Goal: Task Accomplishment & Management: Manage account settings

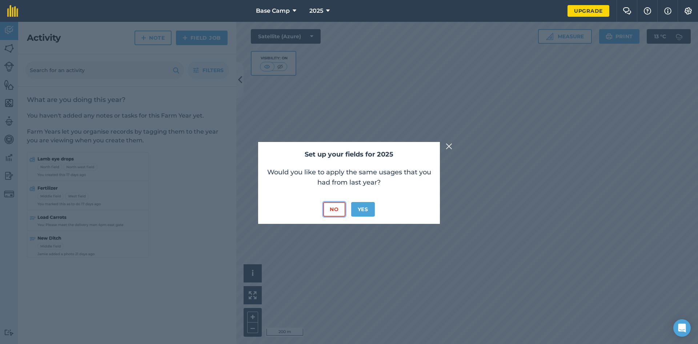
click at [330, 210] on button "No" at bounding box center [334, 209] width 22 height 15
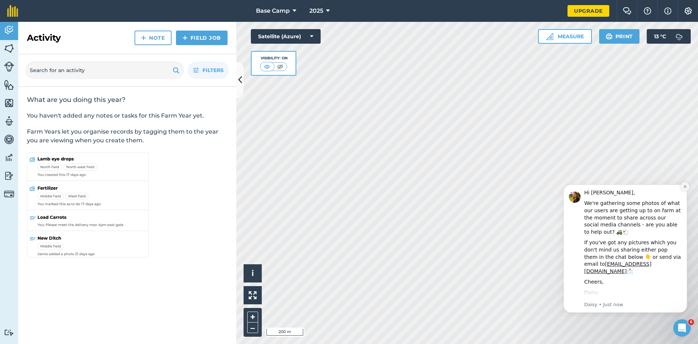
click at [685, 187] on icon "Dismiss notification" at bounding box center [685, 186] width 3 height 3
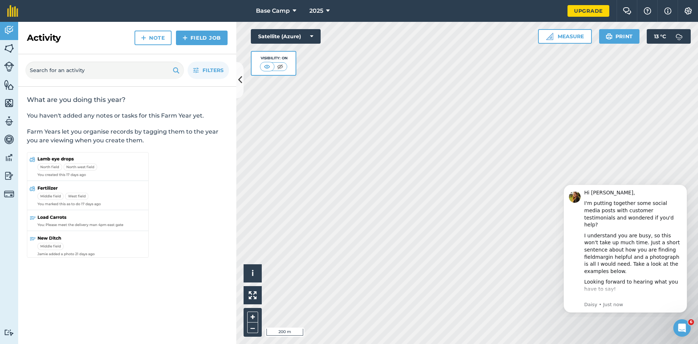
click at [685, 187] on icon "Dismiss notification" at bounding box center [685, 187] width 2 height 2
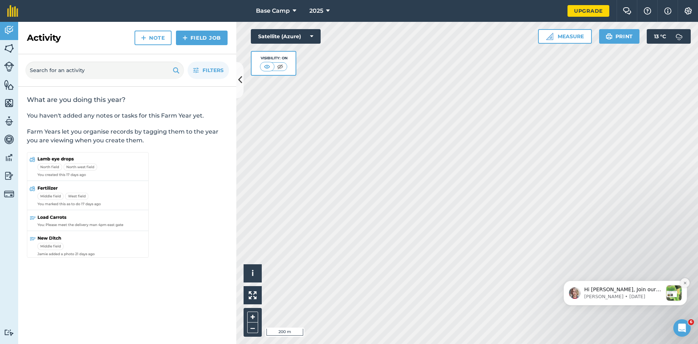
click at [689, 283] on button "Dismiss notification" at bounding box center [685, 282] width 9 height 9
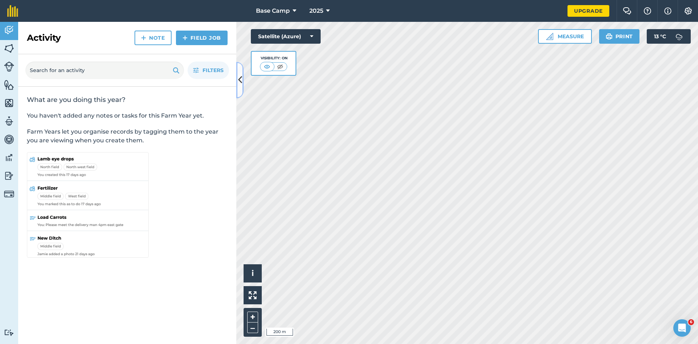
click at [240, 83] on icon at bounding box center [240, 79] width 4 height 13
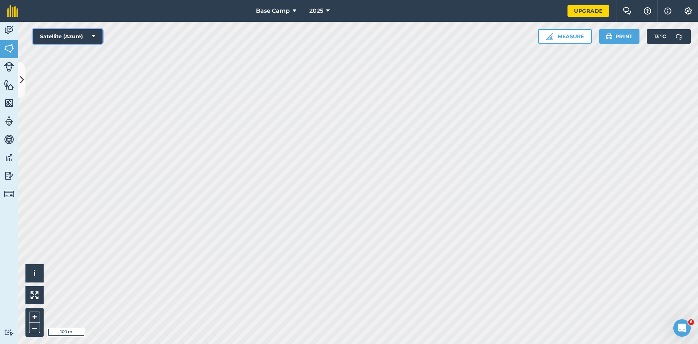
click at [91, 35] on button "Satellite (Azure)" at bounding box center [68, 36] width 70 height 15
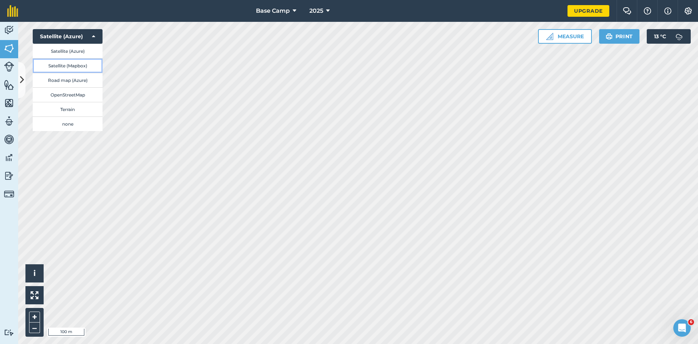
click at [79, 63] on button "Satellite (Mapbox)" at bounding box center [68, 65] width 70 height 15
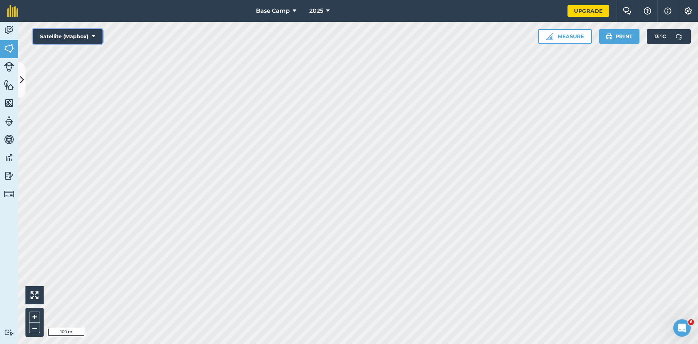
click at [91, 36] on button "Satellite (Mapbox)" at bounding box center [68, 36] width 70 height 15
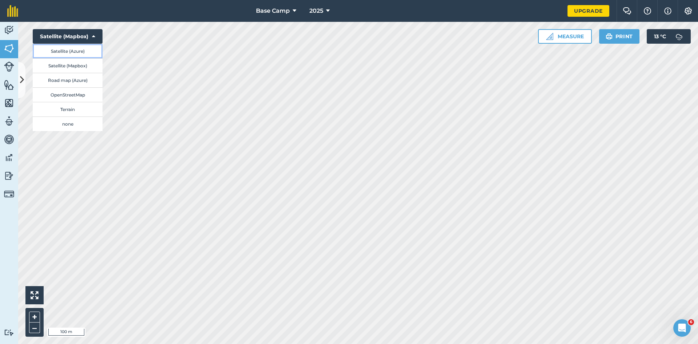
click at [76, 51] on button "Satellite (Azure)" at bounding box center [68, 51] width 70 height 15
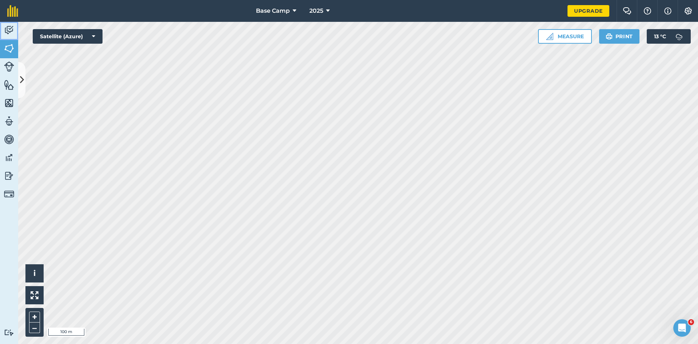
click at [9, 27] on img at bounding box center [9, 30] width 10 height 11
click at [4, 49] on img at bounding box center [9, 48] width 10 height 11
click at [8, 68] on img at bounding box center [9, 66] width 10 height 10
click at [11, 87] on img at bounding box center [9, 84] width 10 height 11
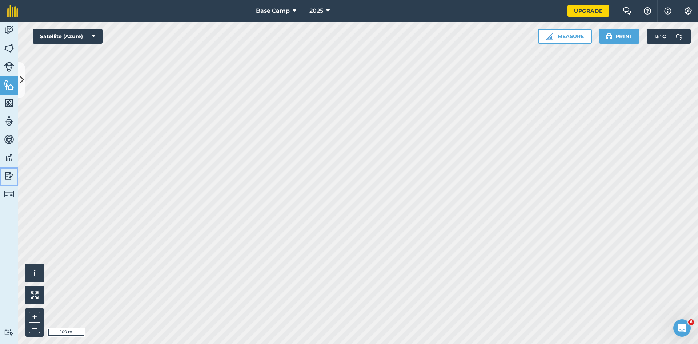
click at [11, 172] on img at bounding box center [9, 175] width 10 height 11
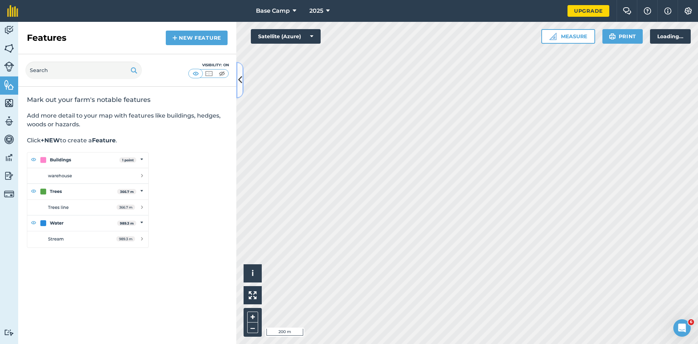
click at [240, 82] on icon at bounding box center [240, 79] width 4 height 13
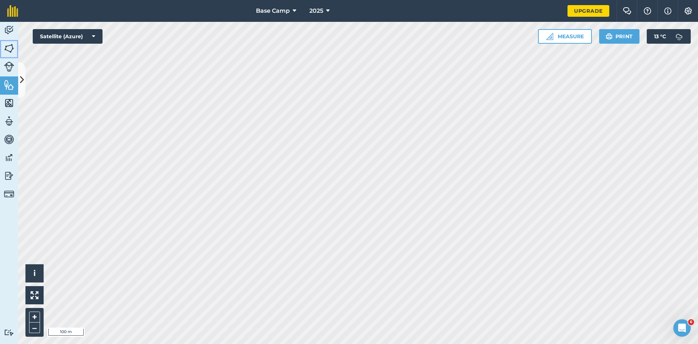
click at [11, 47] on img at bounding box center [9, 48] width 10 height 11
click at [292, 11] on button "Base Camp" at bounding box center [276, 11] width 46 height 22
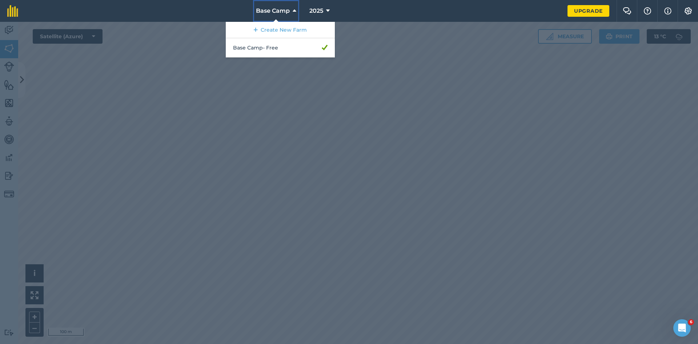
click at [292, 11] on button "Base Camp" at bounding box center [276, 11] width 46 height 22
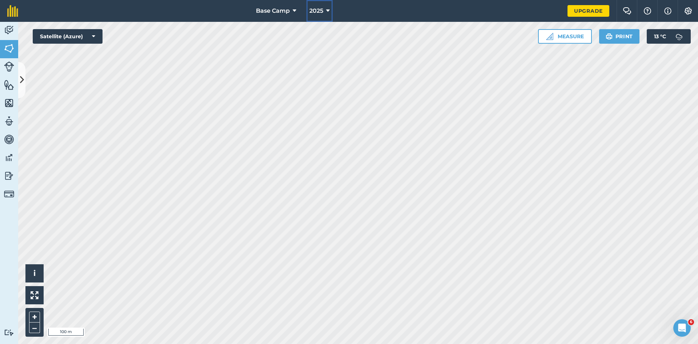
click at [329, 14] on icon at bounding box center [328, 11] width 4 height 9
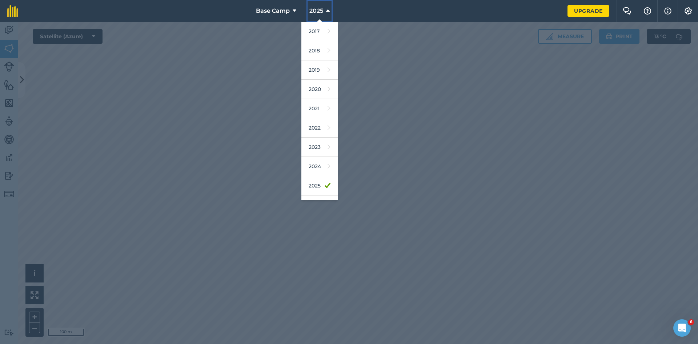
click at [329, 14] on icon at bounding box center [328, 11] width 4 height 9
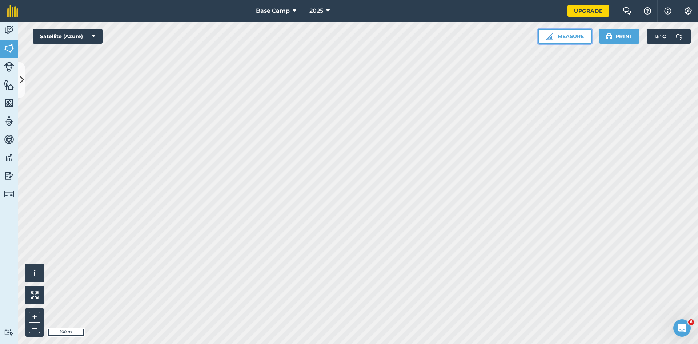
click at [580, 37] on button "Measure" at bounding box center [565, 36] width 54 height 15
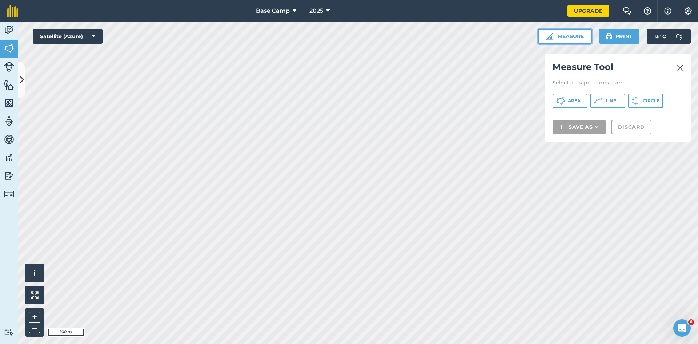
click at [580, 37] on button "Measure" at bounding box center [565, 36] width 54 height 15
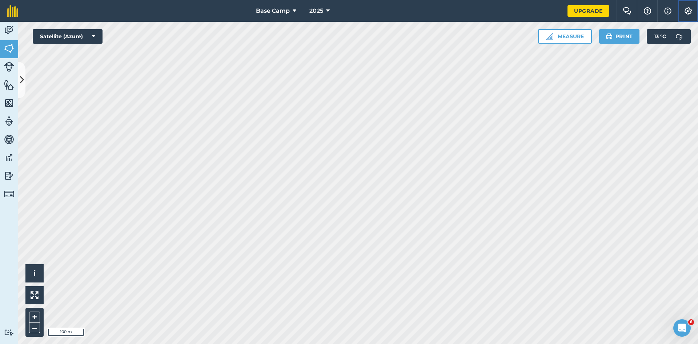
click at [687, 10] on img at bounding box center [688, 10] width 9 height 7
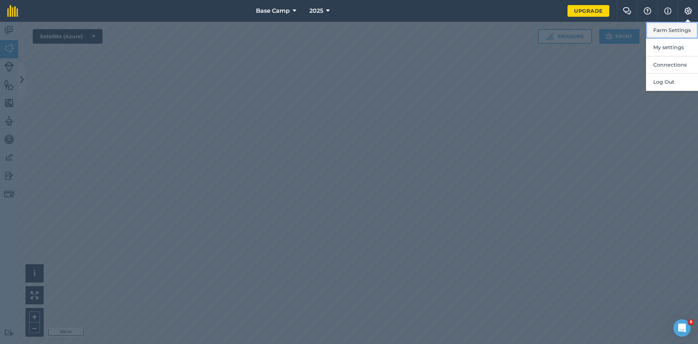
click at [684, 32] on button "Farm Settings" at bounding box center [672, 30] width 52 height 17
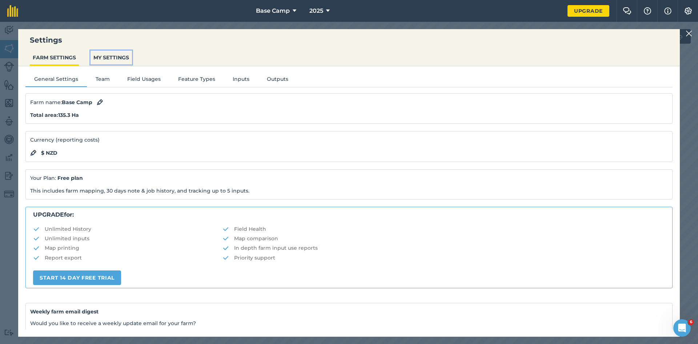
click at [112, 58] on button "MY SETTINGS" at bounding box center [111, 58] width 41 height 14
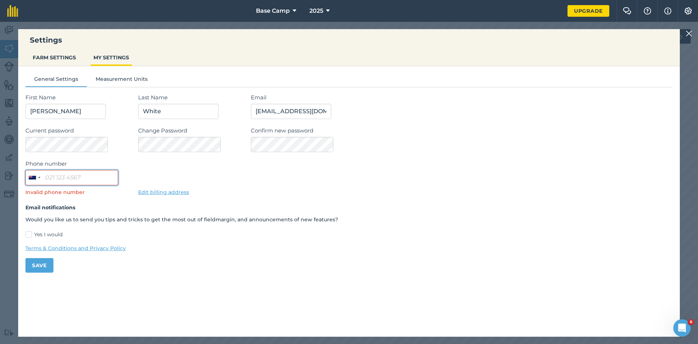
drag, startPoint x: 45, startPoint y: 176, endPoint x: 91, endPoint y: 176, distance: 45.1
click at [91, 176] on input "Phone number" at bounding box center [71, 177] width 93 height 15
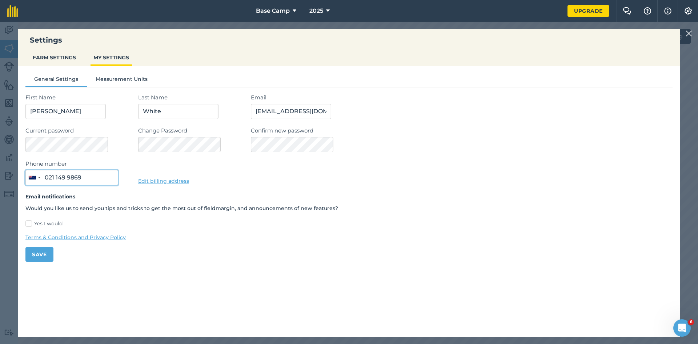
type input "021 149 9869"
click at [578, 11] on link "Upgrade" at bounding box center [589, 11] width 42 height 12
click at [112, 79] on button "Measurement Units" at bounding box center [121, 80] width 69 height 11
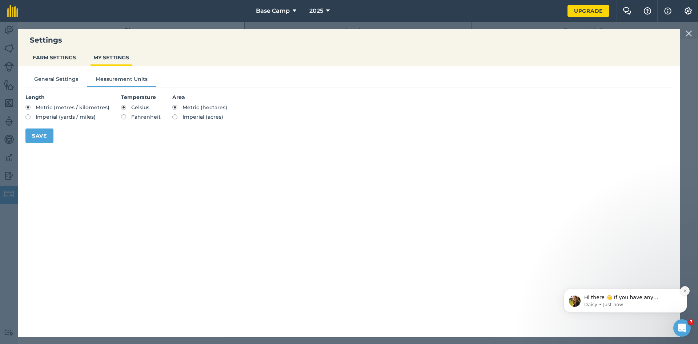
click at [686, 292] on icon "Dismiss notification" at bounding box center [686, 290] width 4 height 4
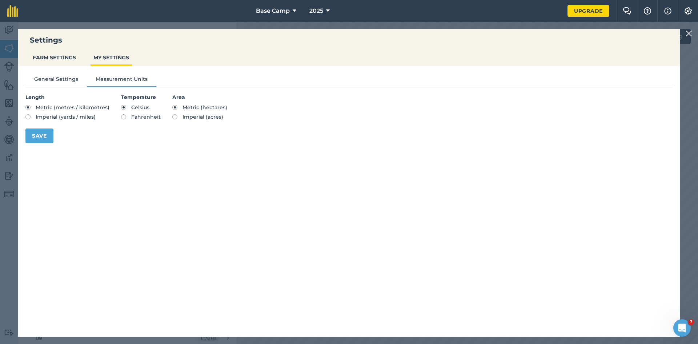
click at [689, 33] on img at bounding box center [689, 33] width 7 height 9
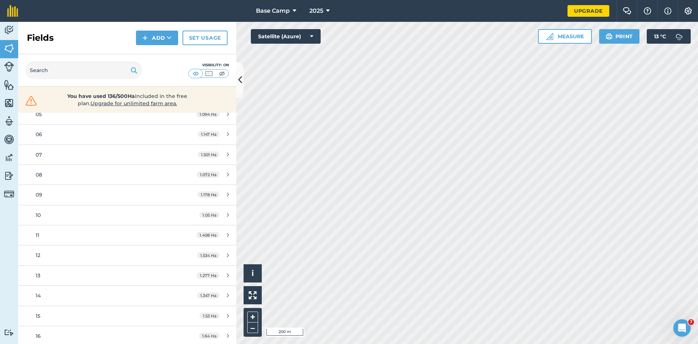
scroll to position [142, 0]
click at [227, 156] on icon at bounding box center [228, 156] width 2 height 5
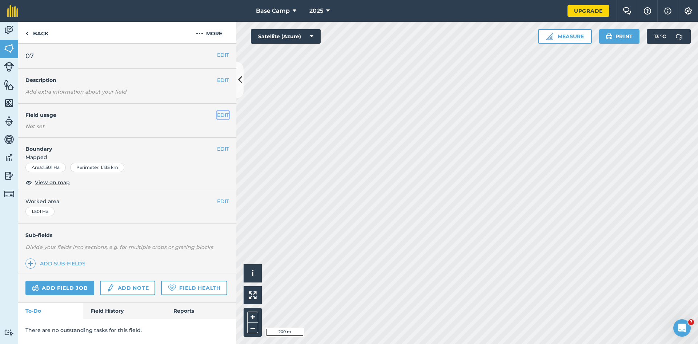
click at [223, 114] on button "EDIT" at bounding box center [223, 115] width 12 height 8
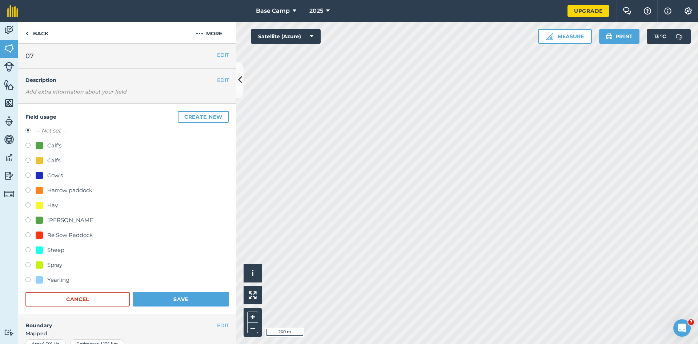
click at [28, 174] on label at bounding box center [30, 175] width 10 height 7
radio input "true"
radio input "false"
click at [186, 299] on button "Save" at bounding box center [181, 299] width 96 height 15
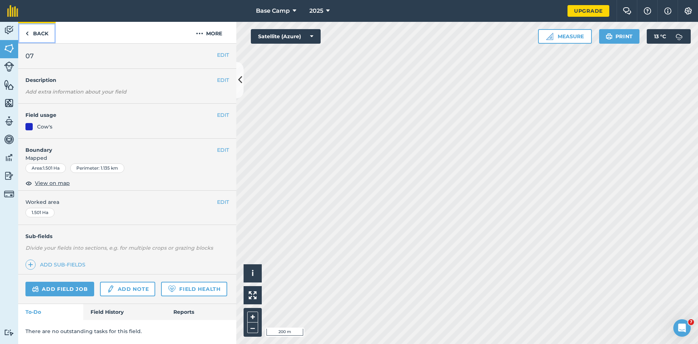
click at [27, 33] on img at bounding box center [26, 33] width 3 height 9
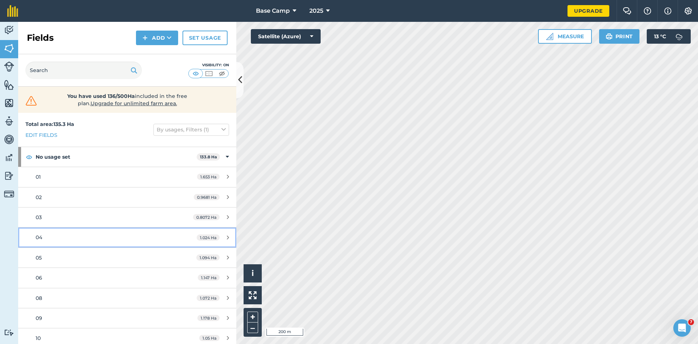
click at [227, 238] on icon at bounding box center [228, 237] width 2 height 5
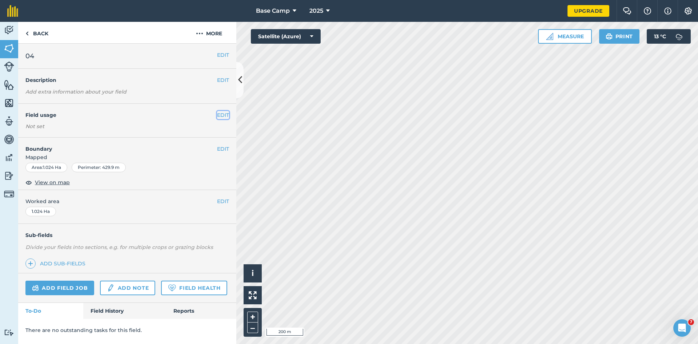
click at [221, 116] on button "EDIT" at bounding box center [223, 115] width 12 height 8
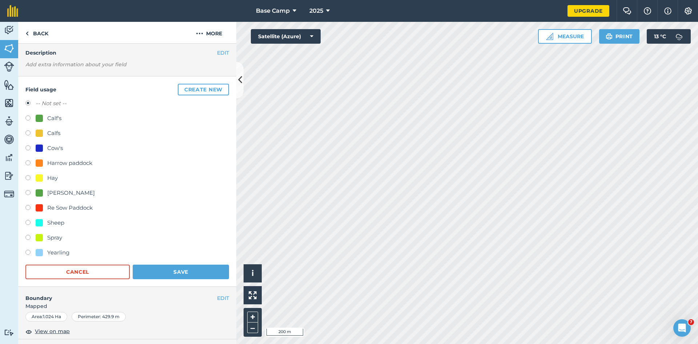
scroll to position [73, 0]
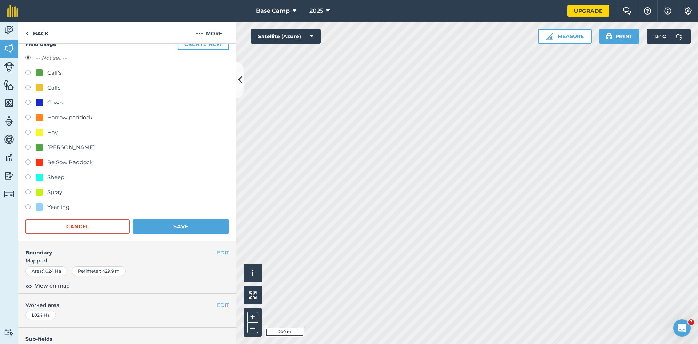
click at [31, 86] on label at bounding box center [30, 88] width 10 height 7
radio input "true"
radio input "false"
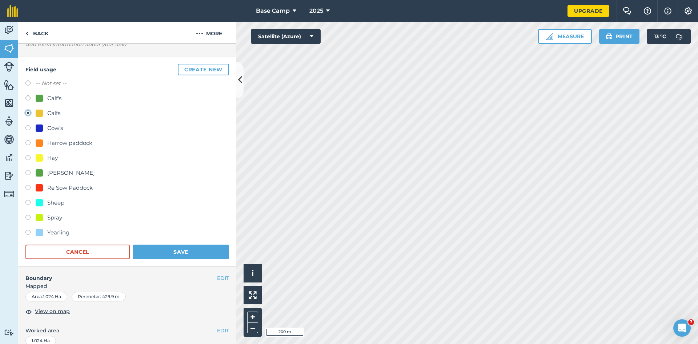
scroll to position [0, 0]
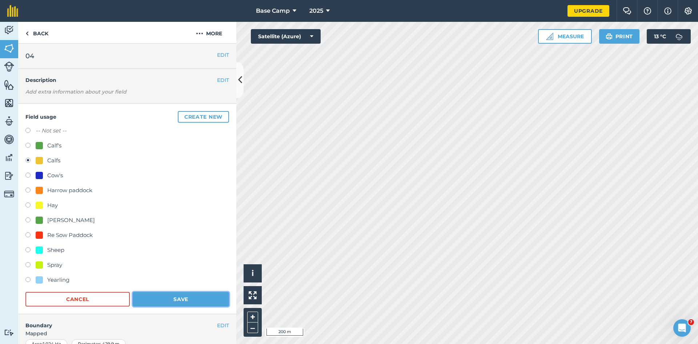
click at [169, 298] on button "Save" at bounding box center [181, 299] width 96 height 15
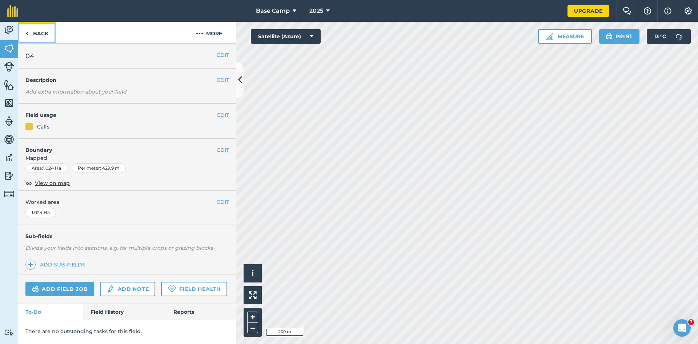
click at [27, 29] on img at bounding box center [26, 33] width 3 height 9
click at [28, 31] on img at bounding box center [26, 33] width 3 height 9
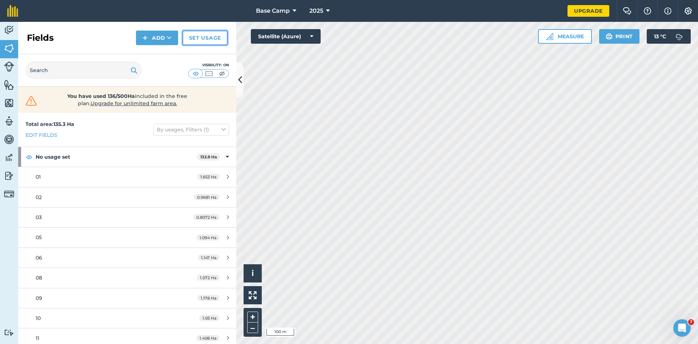
click at [217, 40] on link "Set usage" at bounding box center [205, 38] width 45 height 15
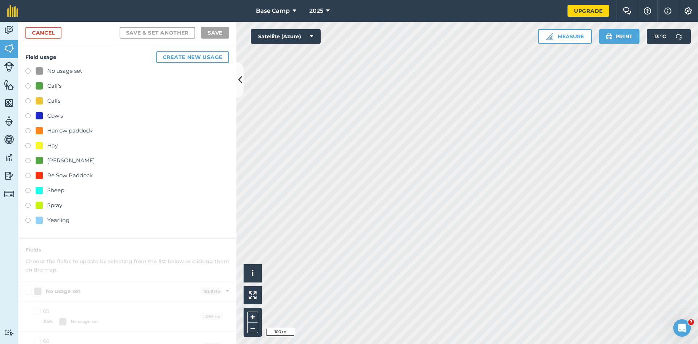
click at [28, 84] on label at bounding box center [30, 86] width 10 height 7
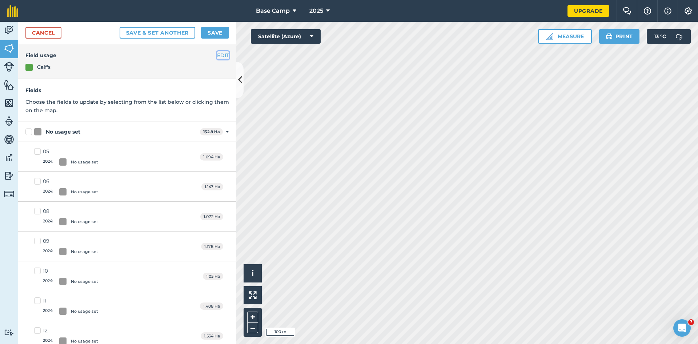
click at [217, 54] on button "EDIT" at bounding box center [223, 55] width 12 height 8
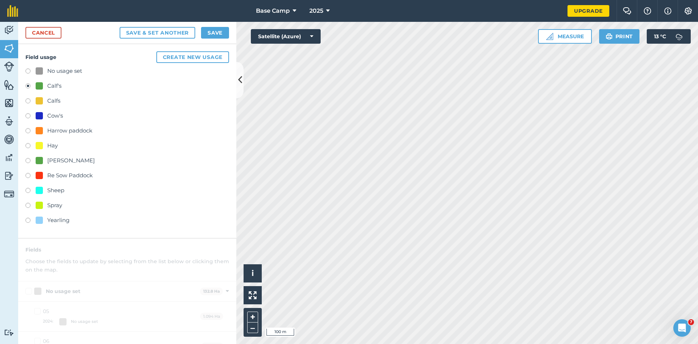
click at [29, 87] on label at bounding box center [30, 86] width 10 height 7
click at [26, 85] on label at bounding box center [30, 86] width 10 height 7
click at [29, 73] on label at bounding box center [30, 71] width 10 height 7
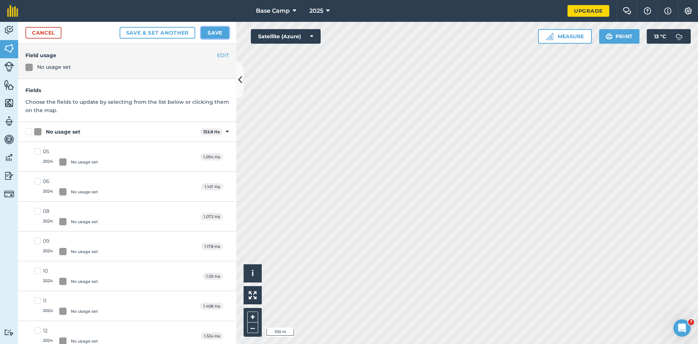
click at [221, 30] on button "Save" at bounding box center [215, 33] width 28 height 12
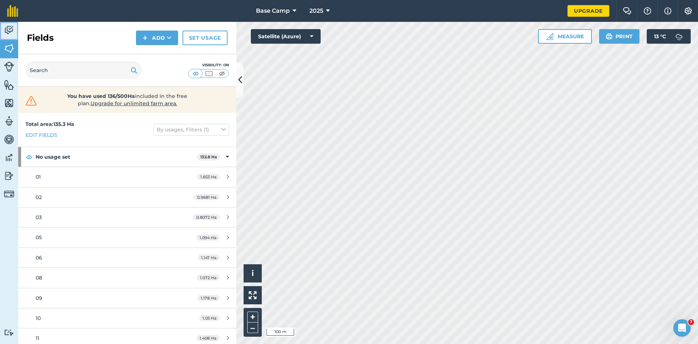
click at [6, 30] on img at bounding box center [9, 30] width 10 height 11
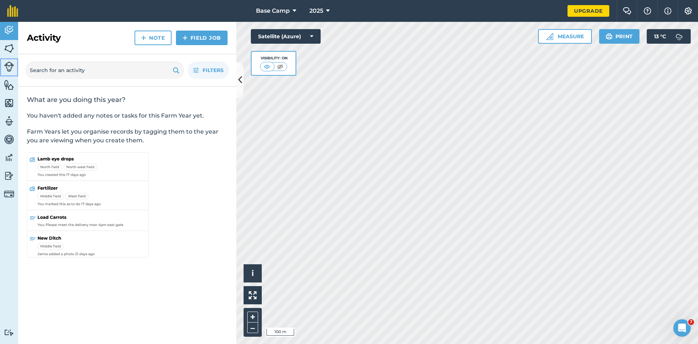
click at [8, 71] on img at bounding box center [9, 66] width 10 height 10
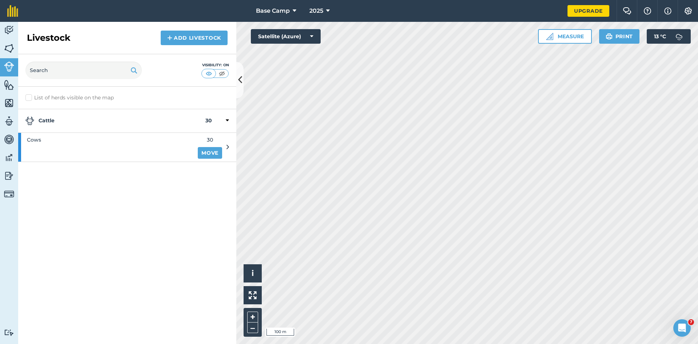
click at [230, 121] on div "Cattle 30" at bounding box center [127, 121] width 218 height 24
click at [209, 120] on strong "30" at bounding box center [209, 120] width 7 height 9
click at [226, 146] on div "Cows 30 Move" at bounding box center [123, 147] width 211 height 28
click at [228, 146] on icon at bounding box center [228, 147] width 3 height 7
click at [50, 122] on strong "Cattle" at bounding box center [115, 120] width 180 height 9
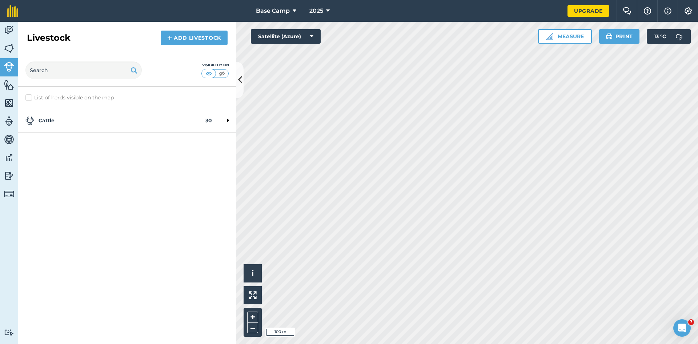
click at [211, 120] on strong "30" at bounding box center [209, 120] width 7 height 9
click at [215, 156] on link "Move" at bounding box center [210, 153] width 24 height 12
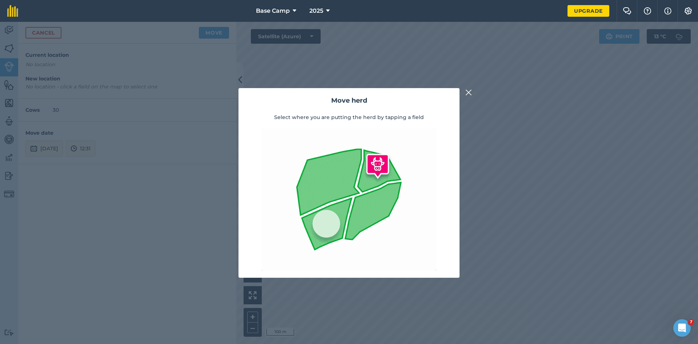
click at [468, 91] on img at bounding box center [469, 92] width 7 height 9
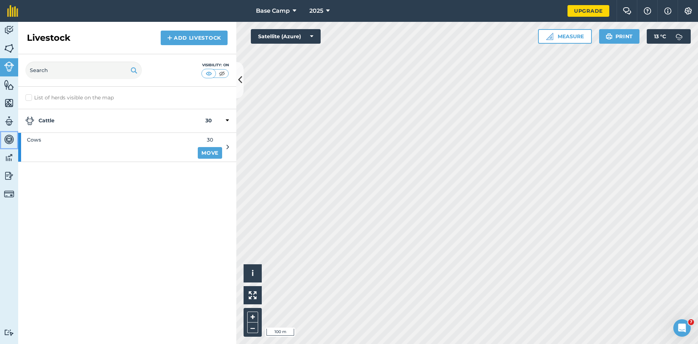
click at [7, 140] on img at bounding box center [9, 139] width 10 height 11
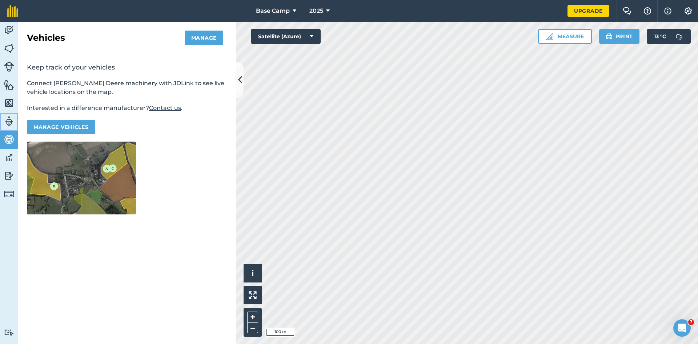
click at [7, 121] on img at bounding box center [9, 121] width 10 height 11
select select "MEMBER"
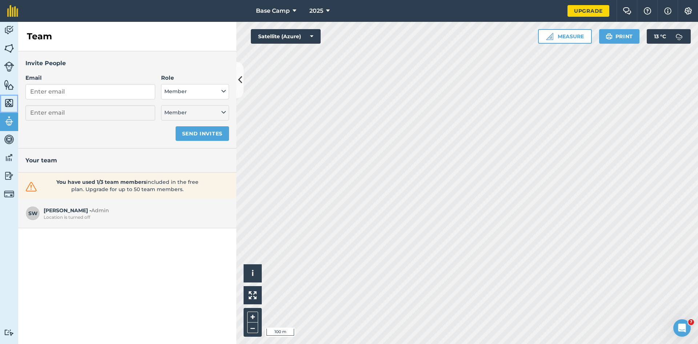
click at [11, 102] on img at bounding box center [9, 102] width 10 height 11
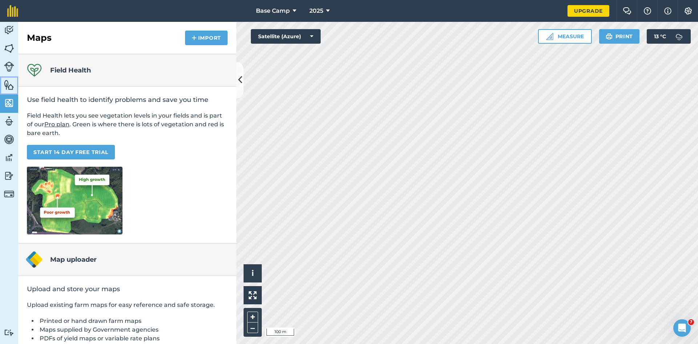
click at [12, 84] on img at bounding box center [9, 84] width 10 height 11
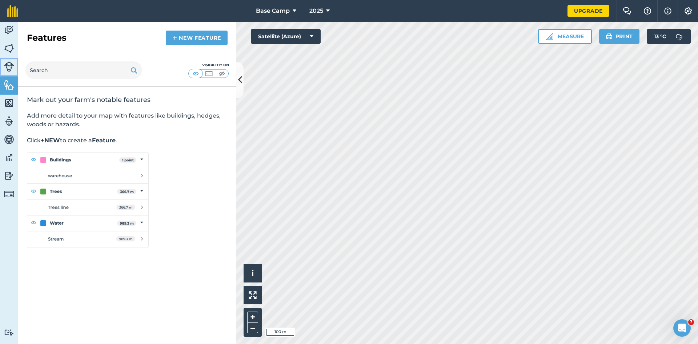
click at [9, 67] on img at bounding box center [9, 66] width 10 height 10
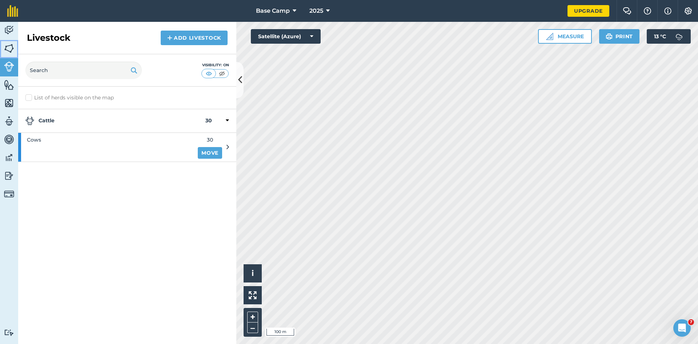
click at [5, 47] on img at bounding box center [9, 48] width 10 height 11
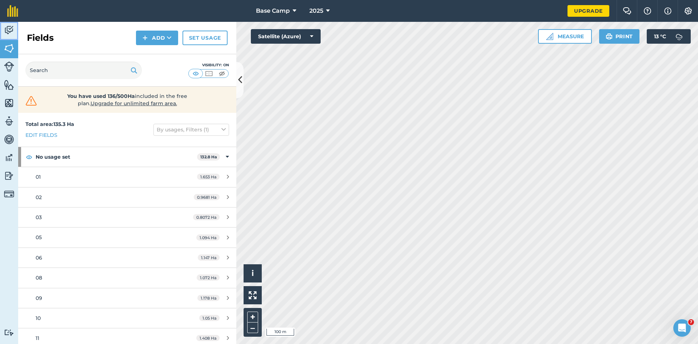
click at [4, 30] on img at bounding box center [9, 30] width 10 height 11
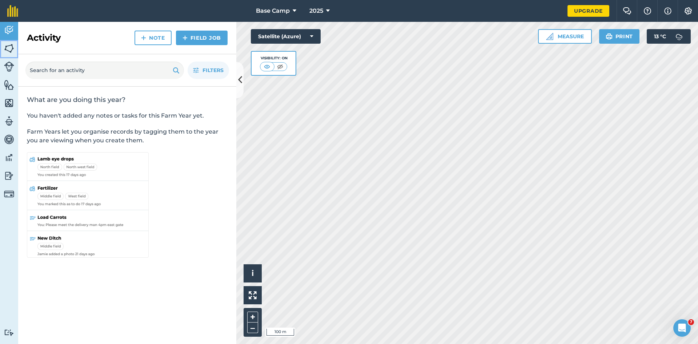
click at [7, 49] on img at bounding box center [9, 48] width 10 height 11
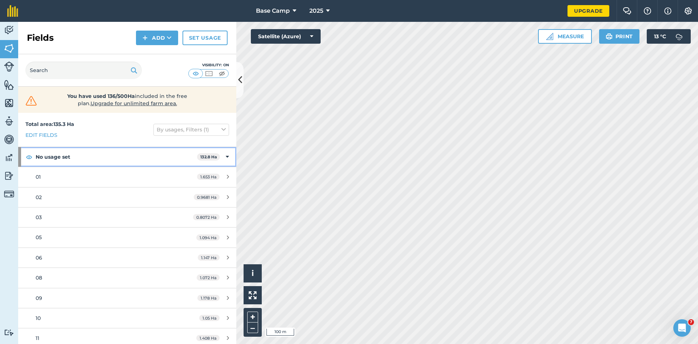
click at [50, 154] on strong "No usage set" at bounding box center [117, 157] width 162 height 20
click at [54, 156] on strong "No usage set" at bounding box center [117, 157] width 163 height 20
click at [224, 158] on div "No usage set 132.8 Ha" at bounding box center [127, 157] width 218 height 20
click at [64, 158] on strong "No usage set" at bounding box center [117, 157] width 163 height 20
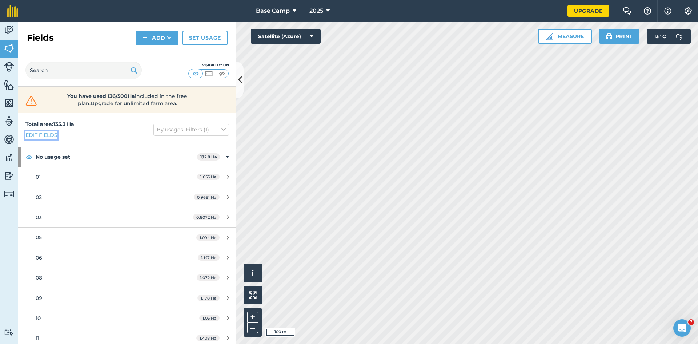
click at [44, 135] on link "Edit fields" at bounding box center [41, 135] width 32 height 8
click at [171, 35] on icon at bounding box center [169, 37] width 5 height 7
click at [208, 35] on link "Set usage" at bounding box center [205, 38] width 45 height 15
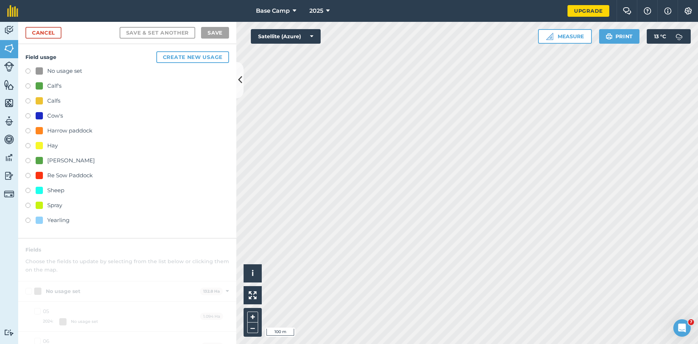
drag, startPoint x: 56, startPoint y: 86, endPoint x: 39, endPoint y: 85, distance: 16.8
click at [39, 85] on div at bounding box center [39, 85] width 7 height 7
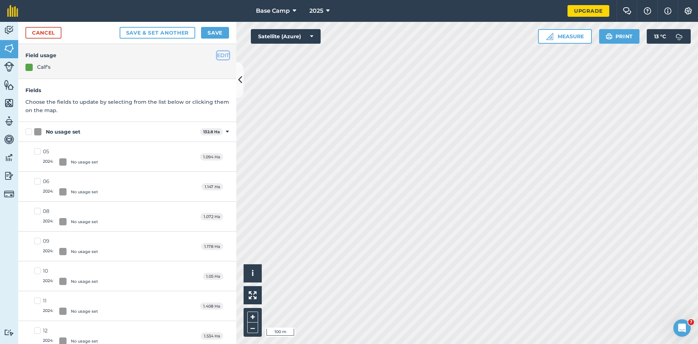
click at [218, 53] on button "EDIT" at bounding box center [223, 55] width 12 height 8
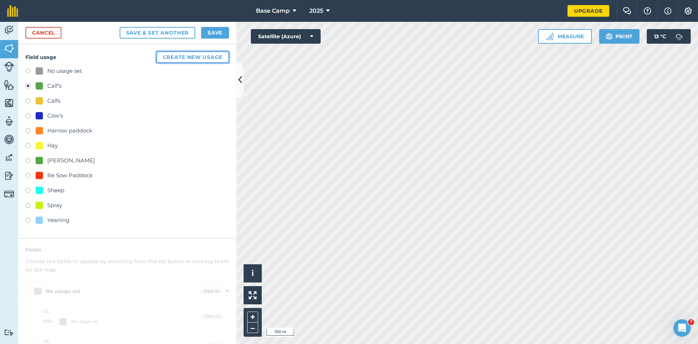
click at [196, 56] on button "Create new usage" at bounding box center [192, 57] width 73 height 12
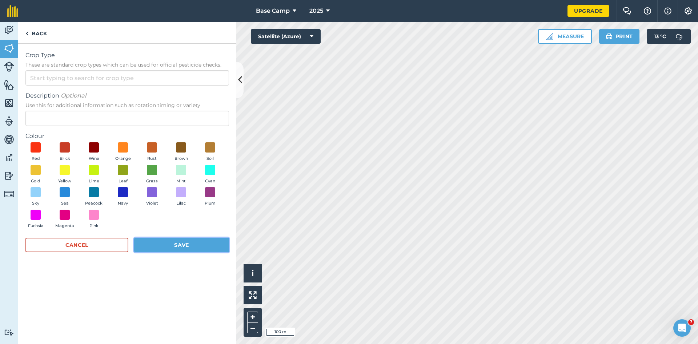
click at [171, 247] on button "Save" at bounding box center [181, 245] width 95 height 15
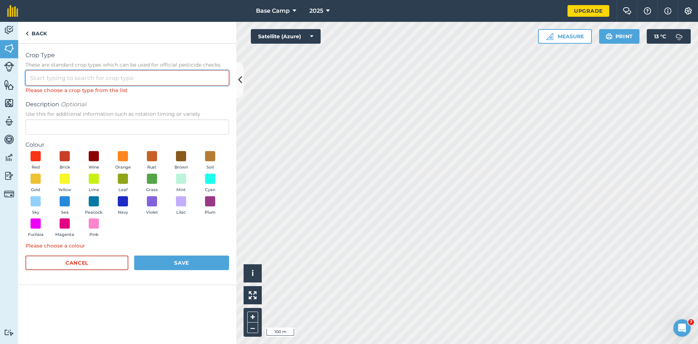
click at [104, 76] on input "Crop Type These are standard crop types which can be used for official pesticid…" at bounding box center [127, 77] width 204 height 15
type input "fertiliser"
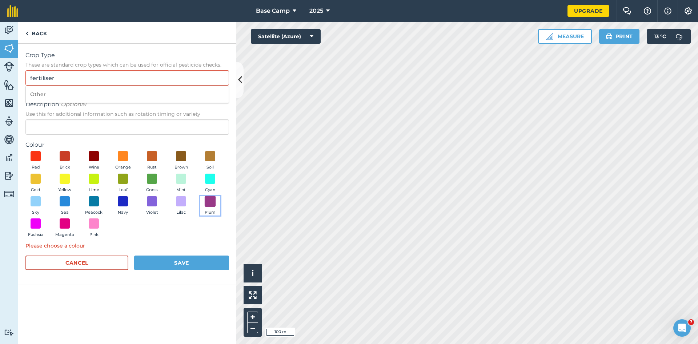
click at [212, 202] on span at bounding box center [210, 200] width 11 height 11
click at [194, 262] on button "Save" at bounding box center [181, 262] width 95 height 15
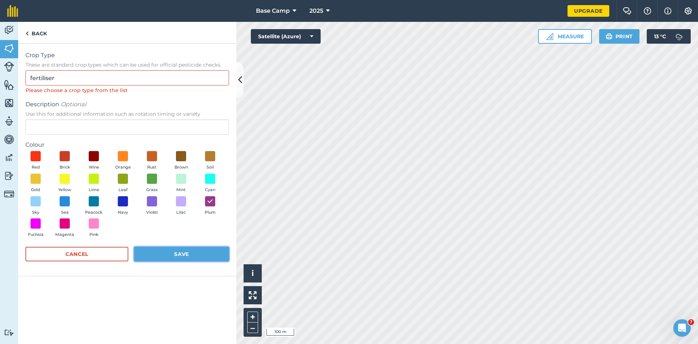
click at [166, 258] on button "Save" at bounding box center [181, 254] width 95 height 15
click at [25, 31] on link "Back" at bounding box center [36, 32] width 36 height 21
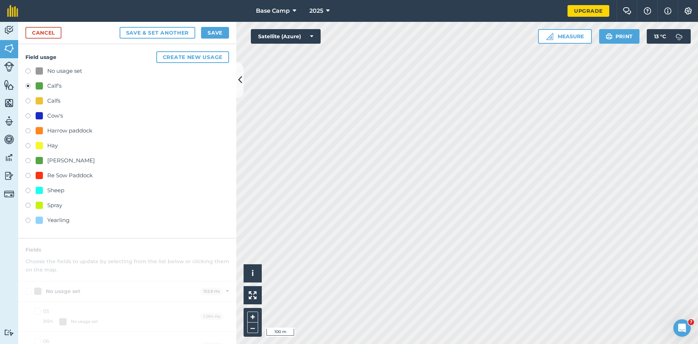
drag, startPoint x: 40, startPoint y: 85, endPoint x: 94, endPoint y: 61, distance: 58.8
click at [94, 61] on h4 "Field usage Create new usage" at bounding box center [127, 57] width 204 height 12
click at [28, 85] on label at bounding box center [30, 86] width 10 height 7
click at [28, 71] on label at bounding box center [30, 71] width 10 height 7
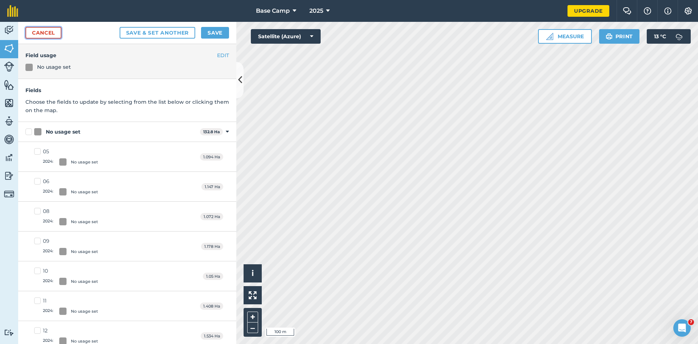
click at [38, 30] on link "Cancel" at bounding box center [43, 33] width 36 height 12
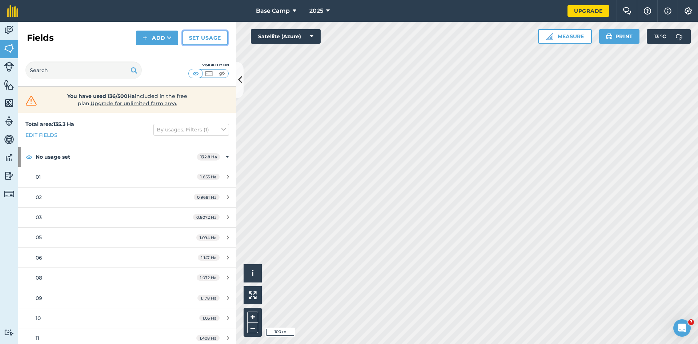
click at [222, 39] on link "Set usage" at bounding box center [205, 38] width 45 height 15
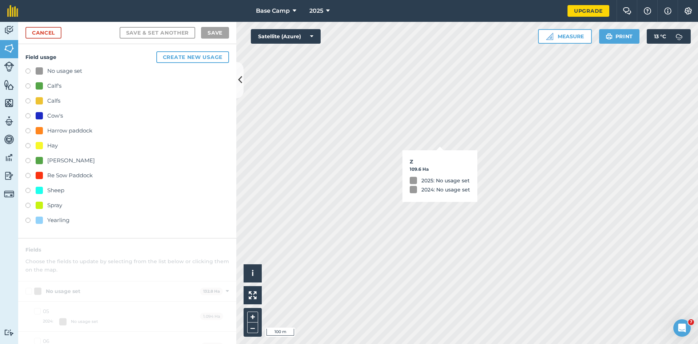
click at [29, 85] on label at bounding box center [30, 86] width 10 height 7
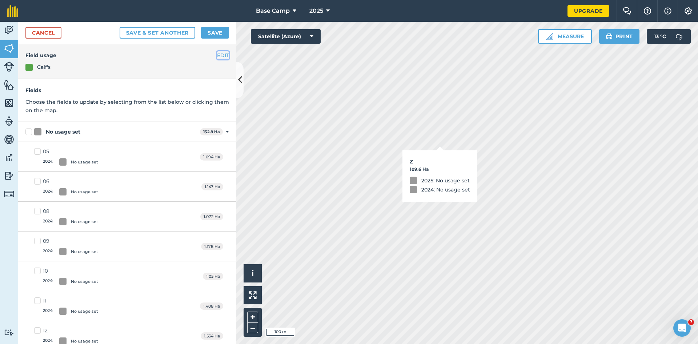
click at [220, 57] on button "EDIT" at bounding box center [223, 55] width 12 height 8
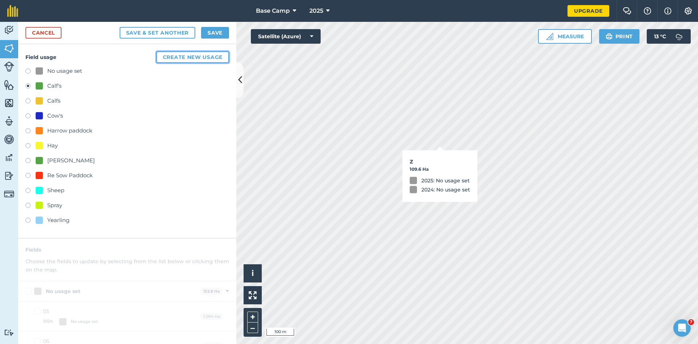
click at [172, 59] on button "Create new usage" at bounding box center [192, 57] width 73 height 12
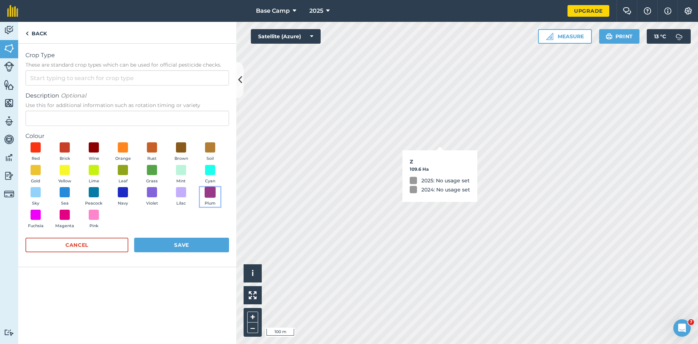
click at [211, 197] on span at bounding box center [210, 192] width 11 height 11
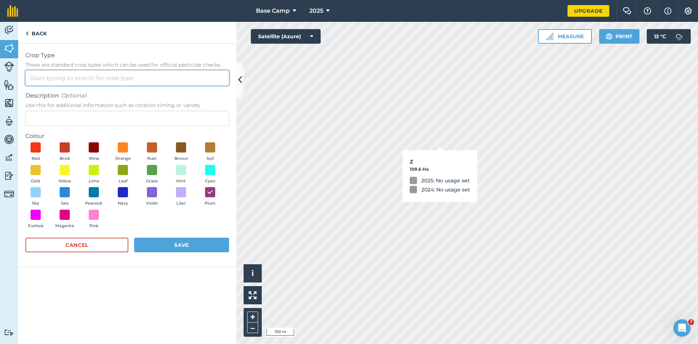
click at [40, 75] on input "Crop Type These are standard crop types which can be used for official pesticid…" at bounding box center [127, 77] width 204 height 15
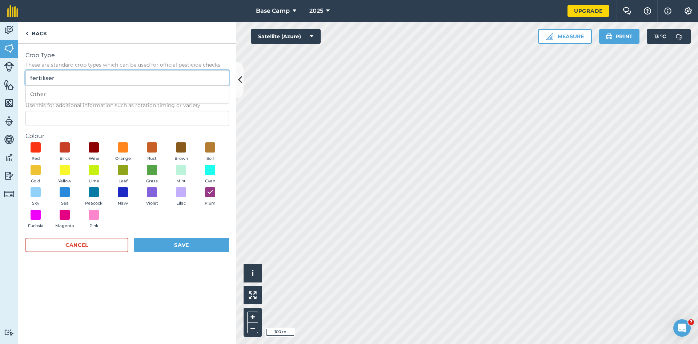
click at [48, 77] on input "fertiliser" at bounding box center [127, 77] width 204 height 15
click at [125, 77] on input "fertilizer" at bounding box center [127, 77] width 204 height 15
click at [184, 245] on button "Save" at bounding box center [181, 245] width 95 height 15
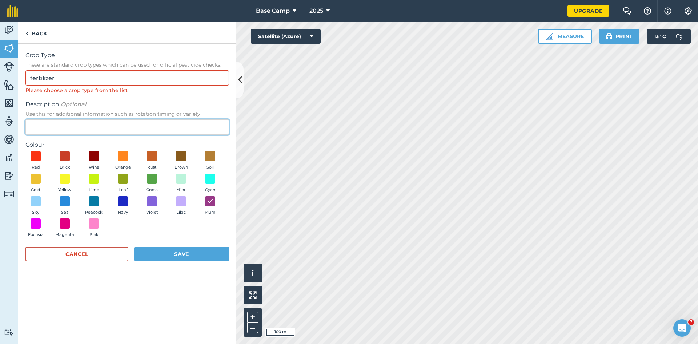
click at [76, 125] on input "Description Optional Use this for additional information such as rotation timin…" at bounding box center [127, 126] width 204 height 15
click at [127, 92] on div "Please choose a crop type from the list" at bounding box center [127, 90] width 204 height 8
click at [119, 92] on div "Please choose a crop type from the list" at bounding box center [127, 90] width 204 height 8
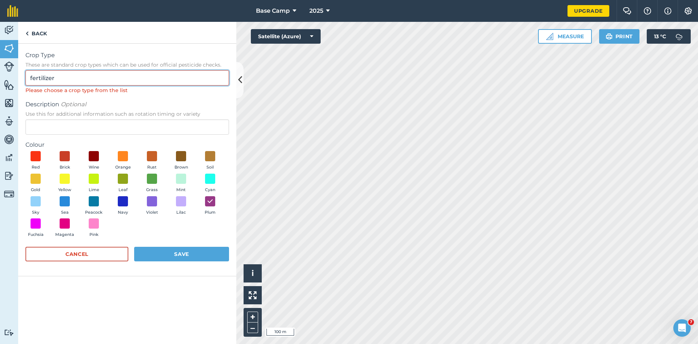
click at [58, 80] on input "fertilizer" at bounding box center [127, 77] width 204 height 15
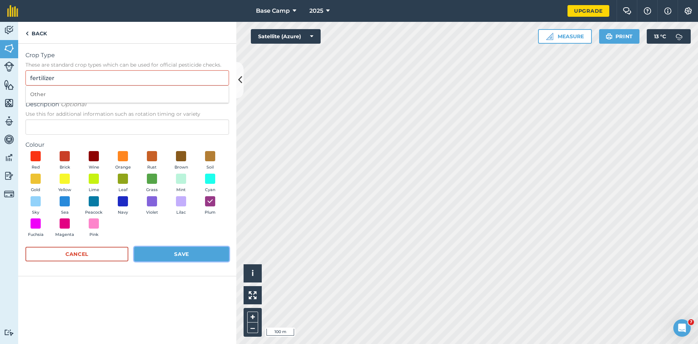
click at [170, 251] on button "Save" at bounding box center [181, 254] width 95 height 15
click at [63, 75] on input "fertilizer" at bounding box center [127, 77] width 204 height 15
type input "f"
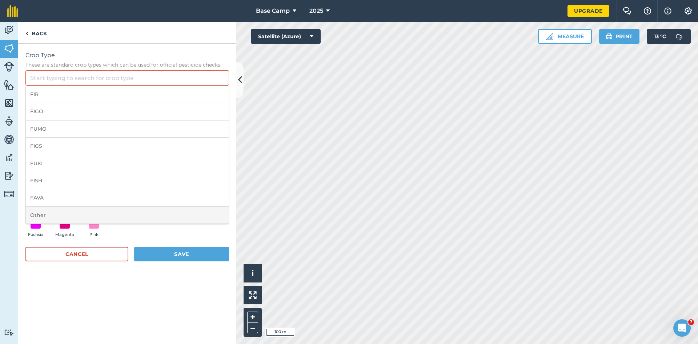
click at [41, 214] on li "Other" at bounding box center [127, 215] width 203 height 17
type input "Other"
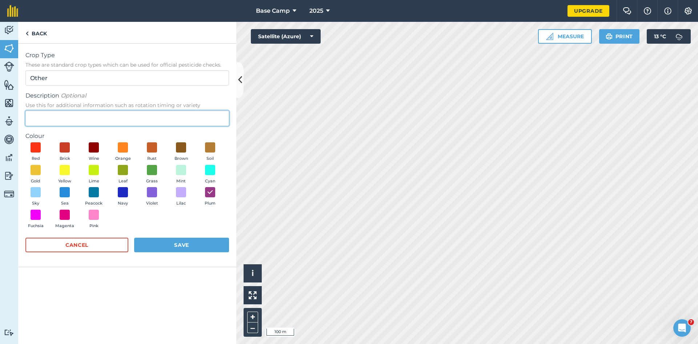
click at [55, 116] on input "Description Optional Use this for additional information such as rotation timin…" at bounding box center [127, 118] width 204 height 15
click at [50, 118] on input "Fertilizer" at bounding box center [127, 118] width 204 height 15
type input "Fertilizer"
click at [199, 246] on button "Save" at bounding box center [181, 245] width 95 height 15
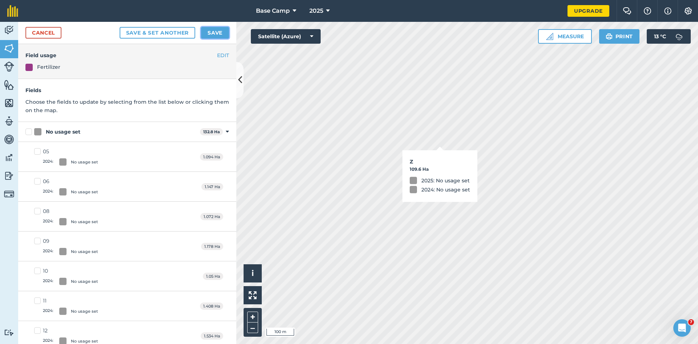
click at [214, 32] on button "Save" at bounding box center [215, 33] width 28 height 12
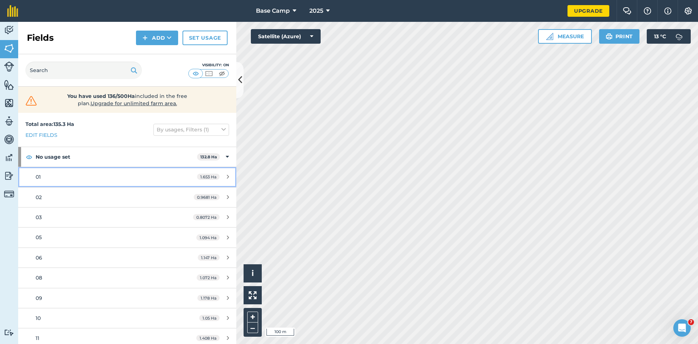
click at [183, 178] on link "01 1.653 Ha" at bounding box center [127, 177] width 218 height 20
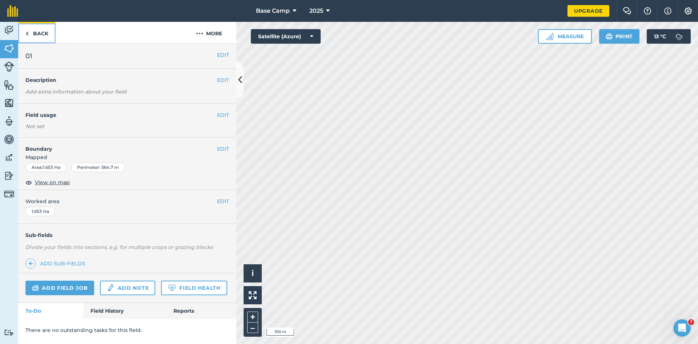
click at [29, 31] on link "Back" at bounding box center [36, 32] width 37 height 21
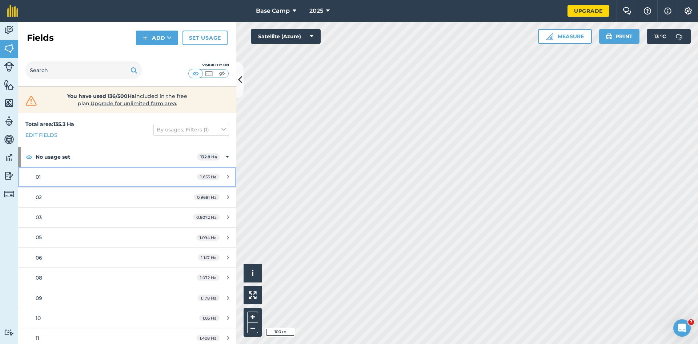
click at [69, 177] on div "01" at bounding box center [104, 177] width 137 height 8
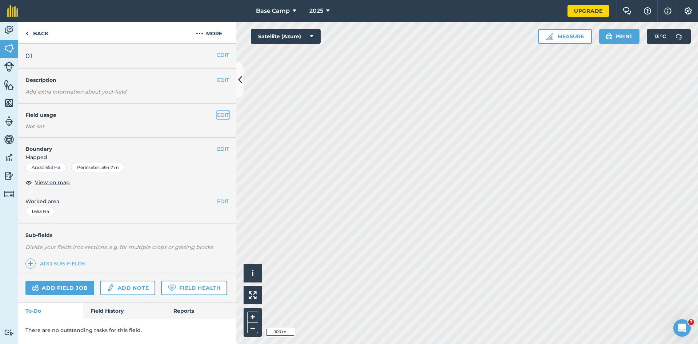
click at [227, 115] on button "EDIT" at bounding box center [223, 115] width 12 height 8
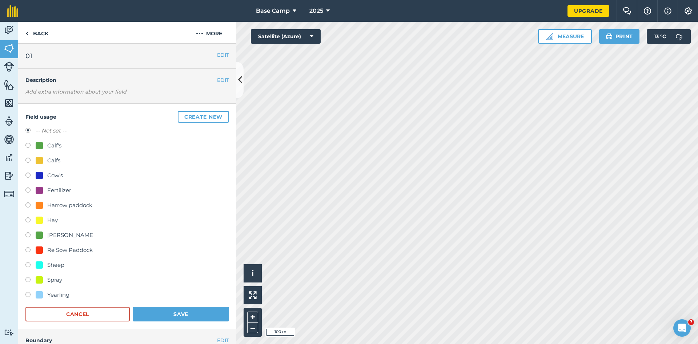
click at [55, 190] on div "Fertilizer" at bounding box center [59, 190] width 24 height 9
radio input "true"
radio input "false"
click at [172, 313] on button "Save" at bounding box center [181, 314] width 96 height 15
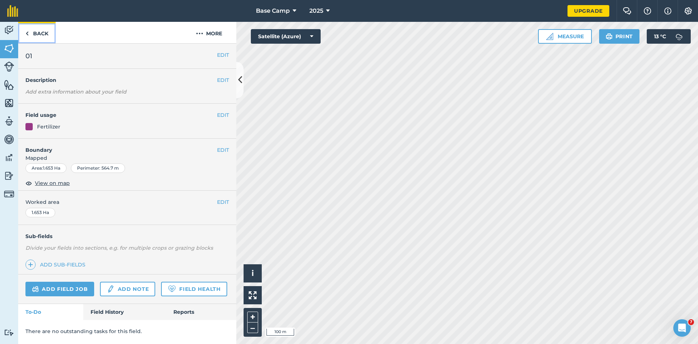
click at [28, 30] on img at bounding box center [26, 33] width 3 height 9
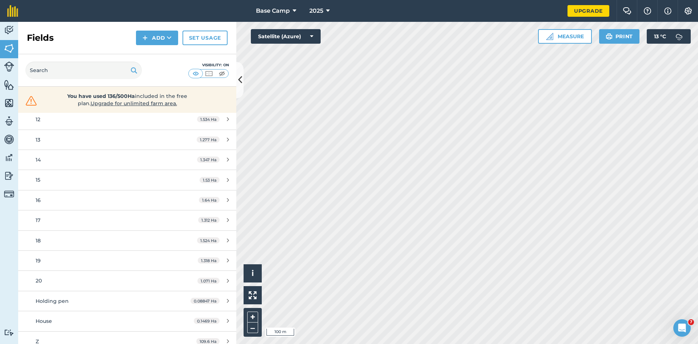
scroll to position [218, 0]
click at [223, 156] on link "14 1.347 Ha" at bounding box center [127, 160] width 218 height 20
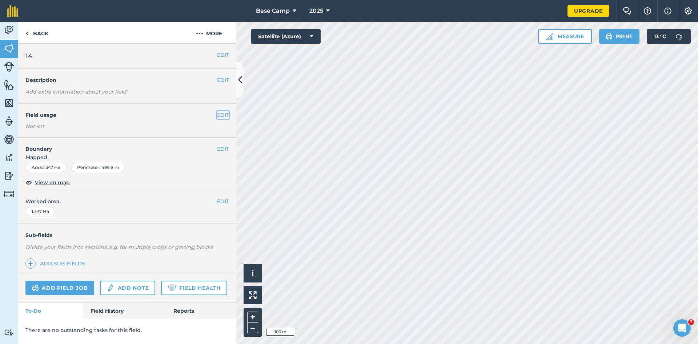
click at [227, 113] on button "EDIT" at bounding box center [223, 115] width 12 height 8
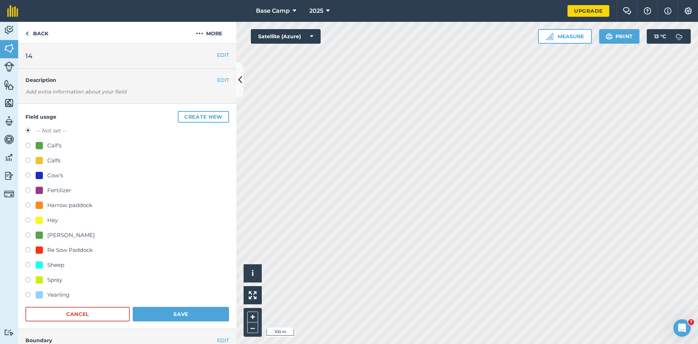
click at [28, 191] on label at bounding box center [30, 190] width 10 height 7
radio input "true"
radio input "false"
click at [198, 315] on button "Save" at bounding box center [181, 314] width 96 height 15
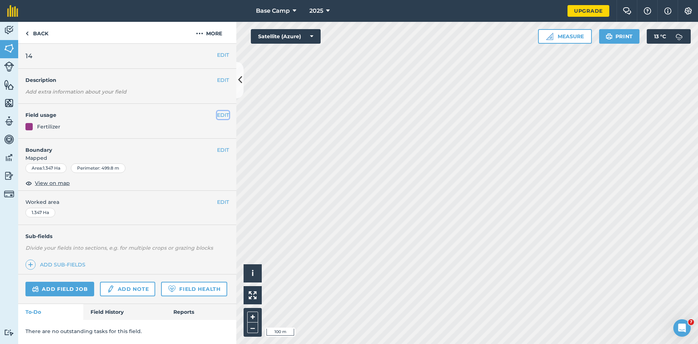
click at [223, 114] on button "EDIT" at bounding box center [223, 115] width 12 height 8
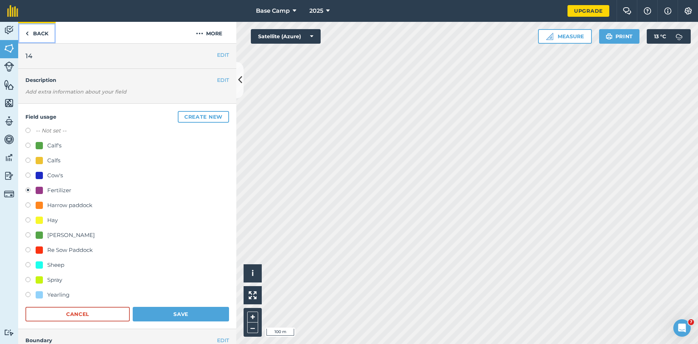
click at [31, 32] on link "Back" at bounding box center [36, 32] width 37 height 21
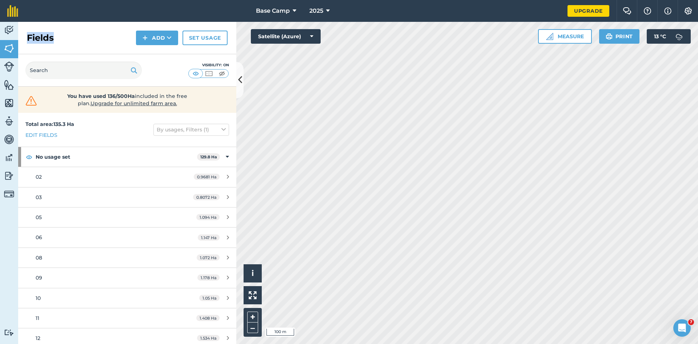
click at [31, 32] on h2 "Fields" at bounding box center [40, 38] width 27 height 12
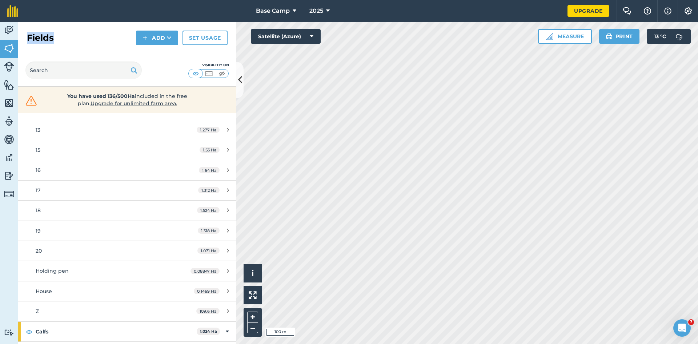
scroll to position [182, 0]
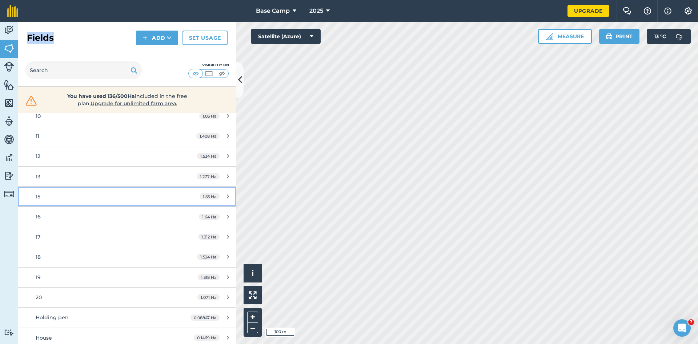
click at [44, 193] on div "15" at bounding box center [104, 196] width 137 height 8
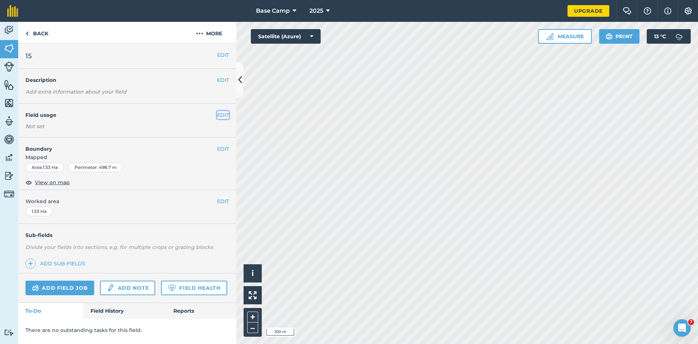
click at [227, 112] on button "EDIT" at bounding box center [223, 115] width 12 height 8
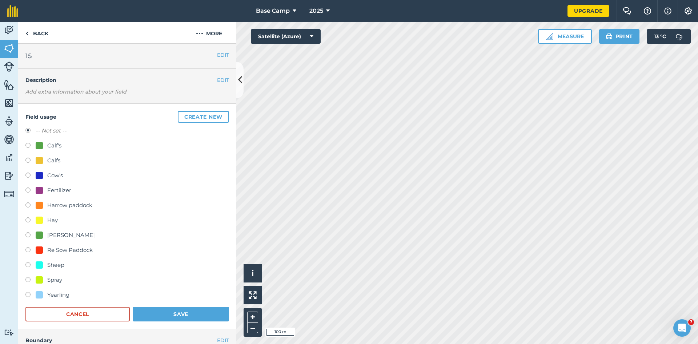
click at [26, 190] on label at bounding box center [30, 190] width 10 height 7
radio input "true"
radio input "false"
click at [184, 313] on button "Save" at bounding box center [181, 314] width 96 height 15
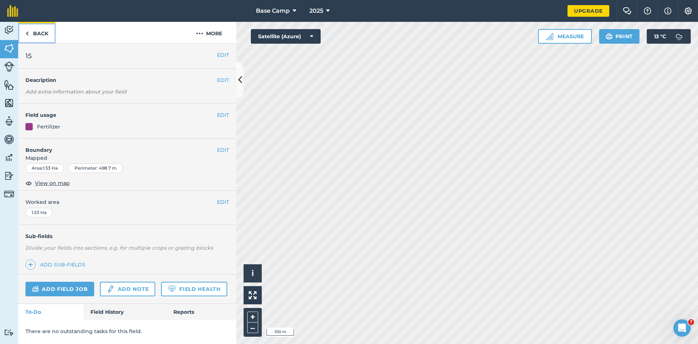
click at [32, 35] on link "Back" at bounding box center [36, 32] width 37 height 21
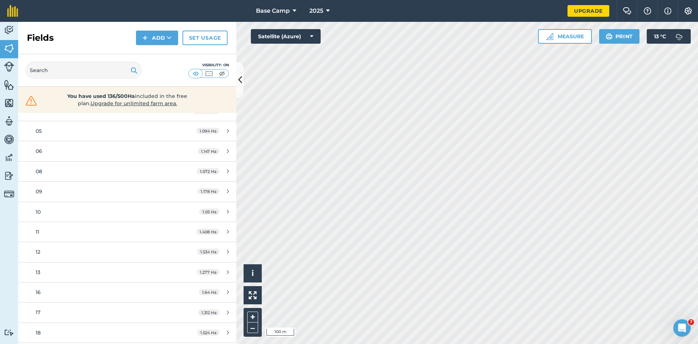
scroll to position [109, 0]
click at [85, 272] on div "16" at bounding box center [104, 269] width 137 height 8
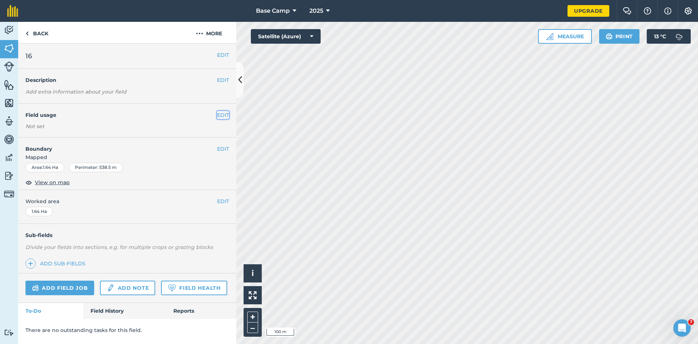
click at [223, 114] on button "EDIT" at bounding box center [223, 115] width 12 height 8
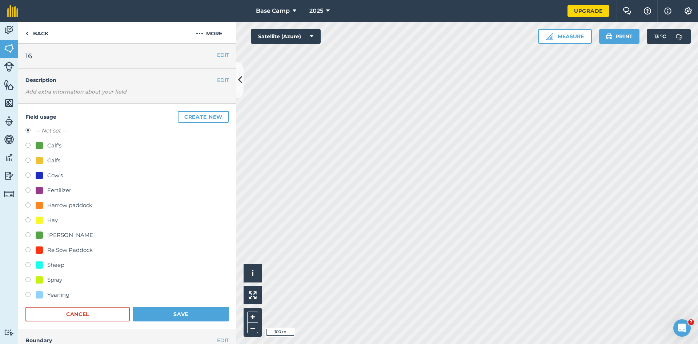
click at [55, 191] on div "Fertilizer" at bounding box center [59, 190] width 24 height 9
radio input "true"
radio input "false"
click at [184, 314] on button "Save" at bounding box center [181, 314] width 96 height 15
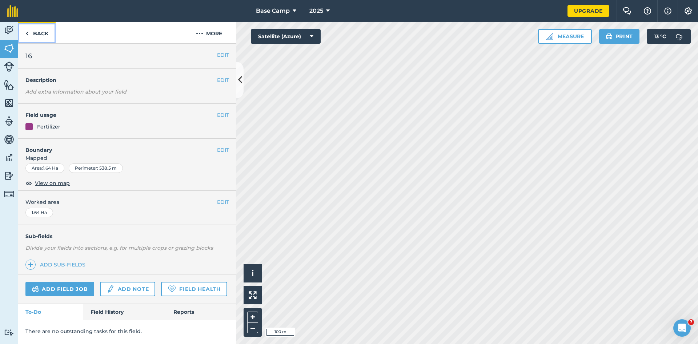
click at [28, 31] on img at bounding box center [26, 33] width 3 height 9
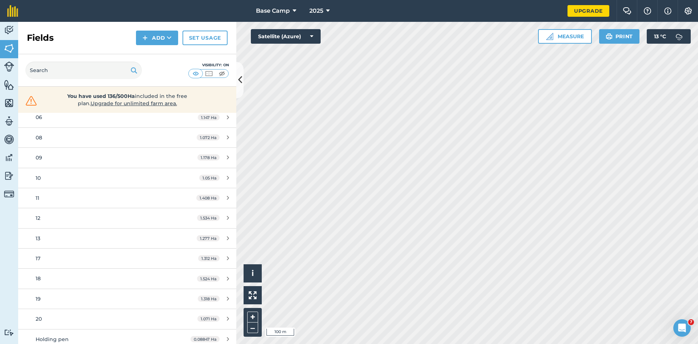
scroll to position [146, 0]
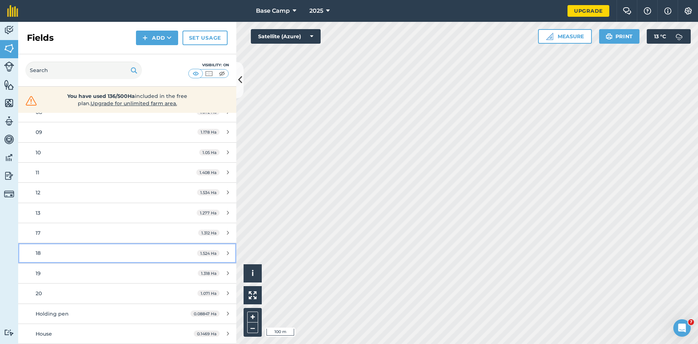
click at [224, 252] on div "1.524 Ha" at bounding box center [213, 253] width 47 height 6
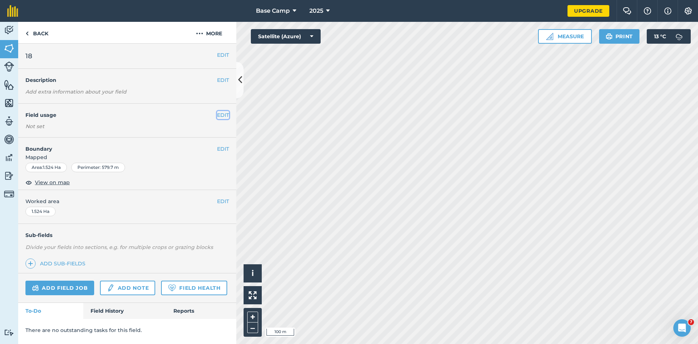
click at [222, 115] on button "EDIT" at bounding box center [223, 115] width 12 height 8
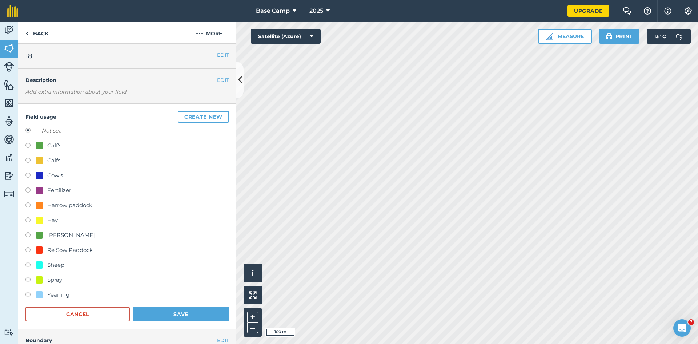
click at [30, 189] on label at bounding box center [30, 190] width 10 height 7
radio input "true"
radio input "false"
click at [178, 319] on button "Save" at bounding box center [181, 314] width 96 height 15
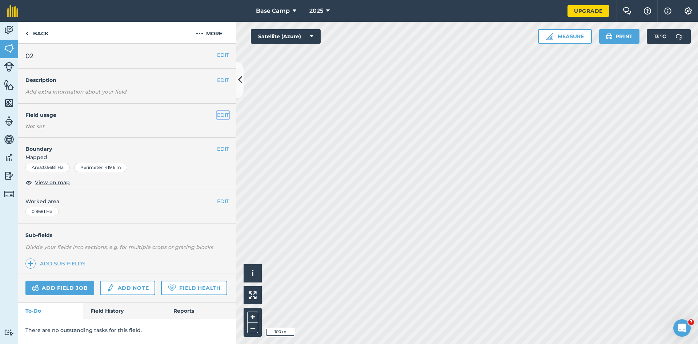
click at [222, 115] on button "EDIT" at bounding box center [223, 115] width 12 height 8
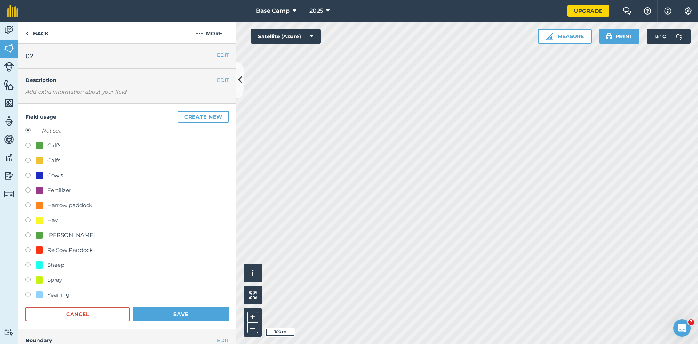
click at [43, 192] on div at bounding box center [39, 190] width 7 height 7
radio input "true"
radio input "false"
click at [185, 316] on button "Save" at bounding box center [181, 314] width 96 height 15
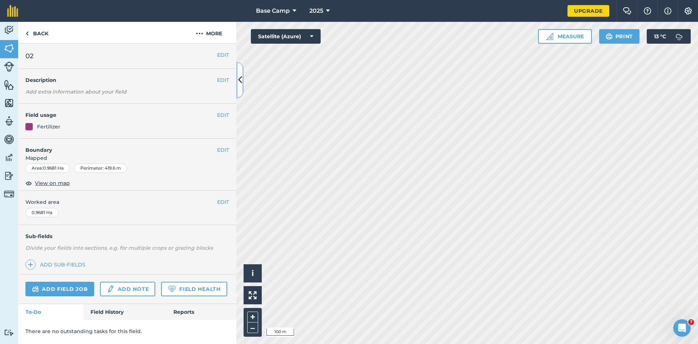
click at [239, 80] on icon at bounding box center [240, 79] width 4 height 13
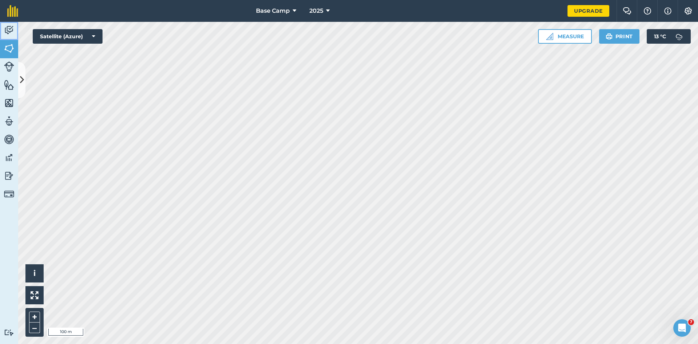
click at [12, 30] on img at bounding box center [9, 30] width 10 height 11
click at [6, 49] on img at bounding box center [9, 48] width 10 height 11
click at [626, 35] on button "Print" at bounding box center [619, 36] width 41 height 15
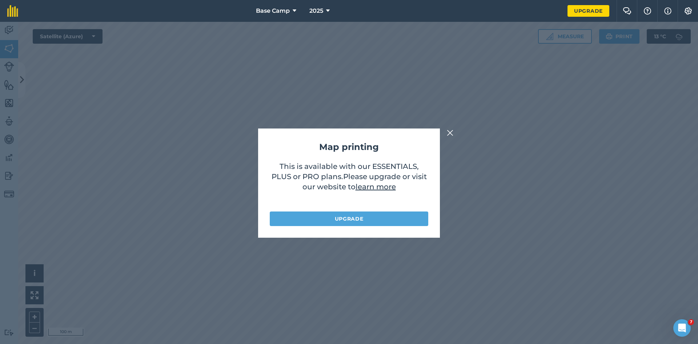
click at [447, 131] on img at bounding box center [450, 132] width 7 height 9
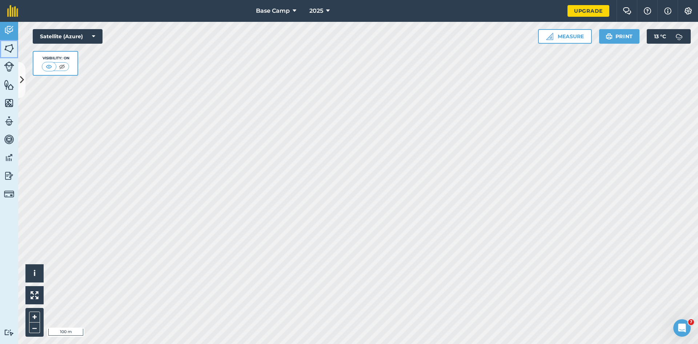
drag, startPoint x: 11, startPoint y: 48, endPoint x: 9, endPoint y: 52, distance: 4.7
click at [11, 48] on img at bounding box center [9, 48] width 10 height 11
click at [39, 299] on button at bounding box center [34, 295] width 18 height 18
click at [11, 34] on img at bounding box center [9, 30] width 10 height 11
click at [11, 52] on img at bounding box center [9, 48] width 10 height 11
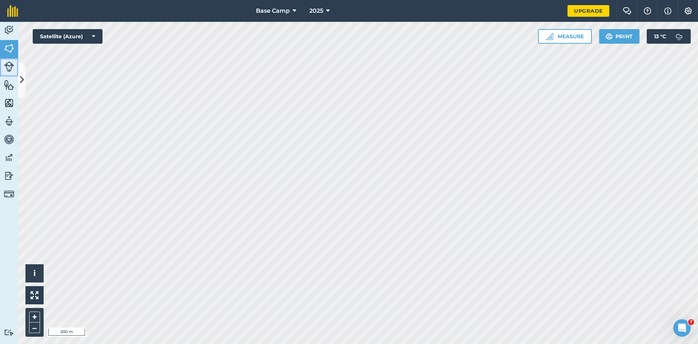
drag, startPoint x: 7, startPoint y: 50, endPoint x: 4, endPoint y: 67, distance: 17.1
click at [4, 67] on img at bounding box center [9, 66] width 10 height 10
click at [11, 53] on img at bounding box center [9, 48] width 10 height 11
click at [22, 76] on icon at bounding box center [22, 79] width 4 height 13
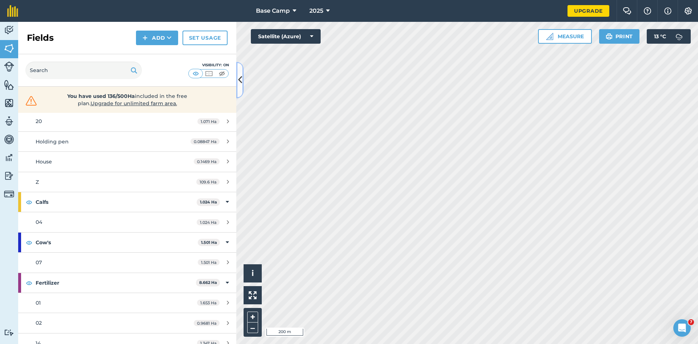
scroll to position [267, 0]
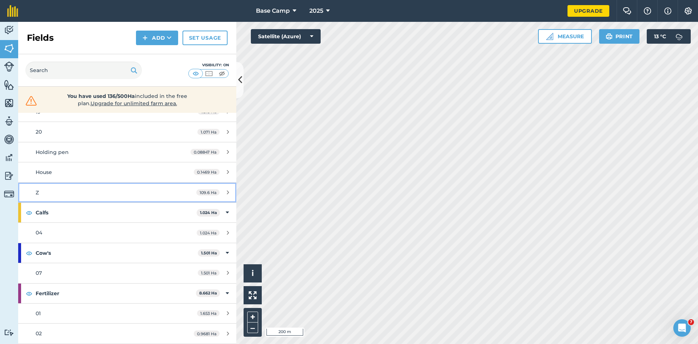
click at [222, 188] on link "Z 109.6 Ha" at bounding box center [127, 193] width 218 height 20
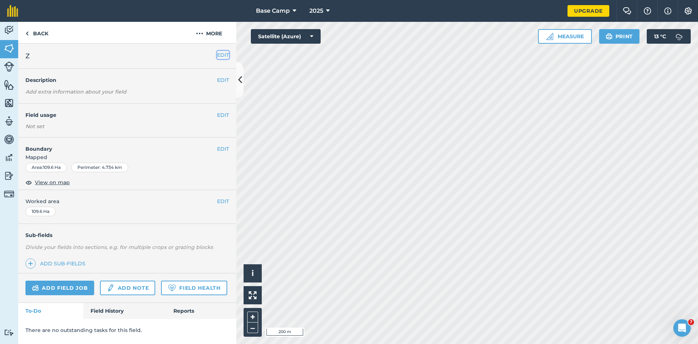
click at [224, 55] on button "EDIT" at bounding box center [223, 55] width 12 height 8
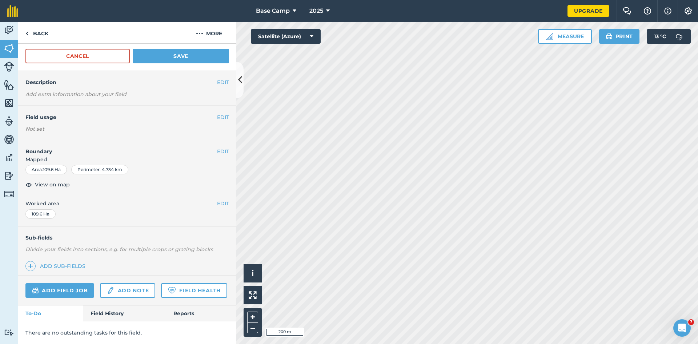
scroll to position [55, 0]
click at [220, 199] on button "EDIT" at bounding box center [223, 203] width 12 height 8
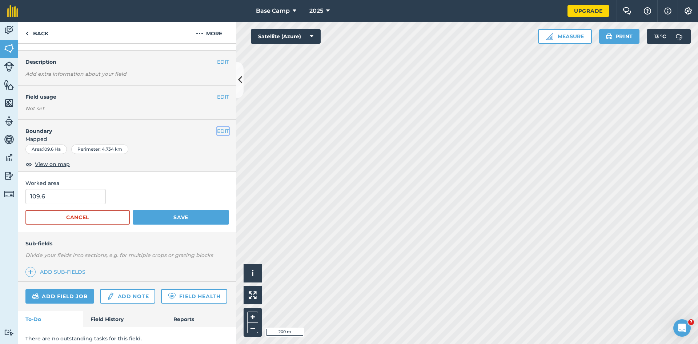
click at [217, 129] on button "EDIT" at bounding box center [223, 131] width 12 height 8
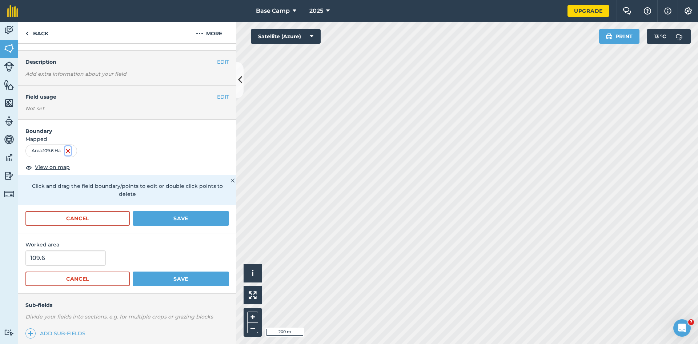
click at [70, 150] on img at bounding box center [68, 151] width 6 height 9
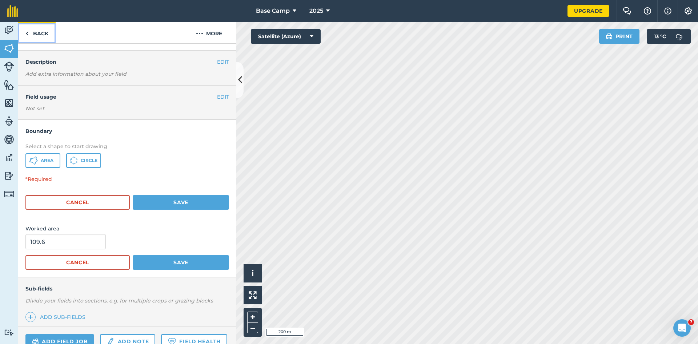
click at [30, 32] on link "Back" at bounding box center [36, 32] width 37 height 21
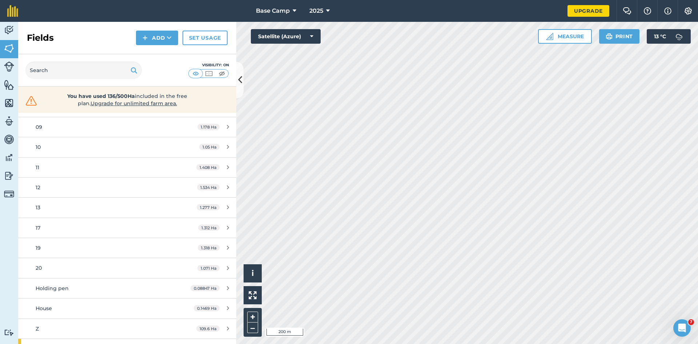
scroll to position [218, 0]
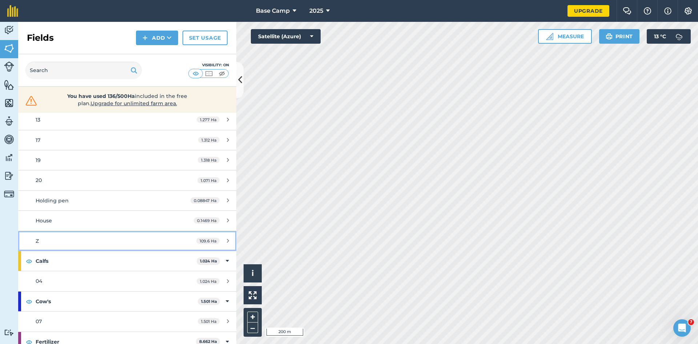
click at [227, 241] on icon at bounding box center [228, 240] width 2 height 5
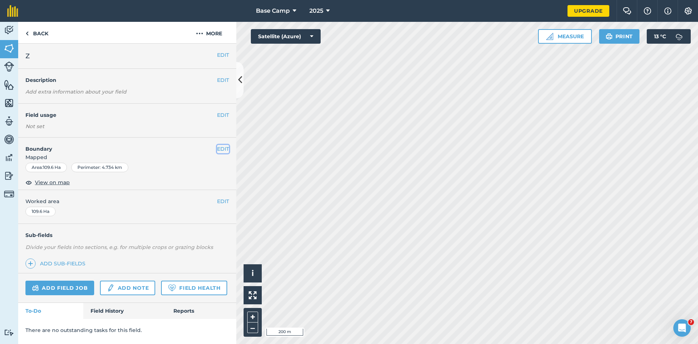
click at [224, 148] on button "EDIT" at bounding box center [223, 149] width 12 height 8
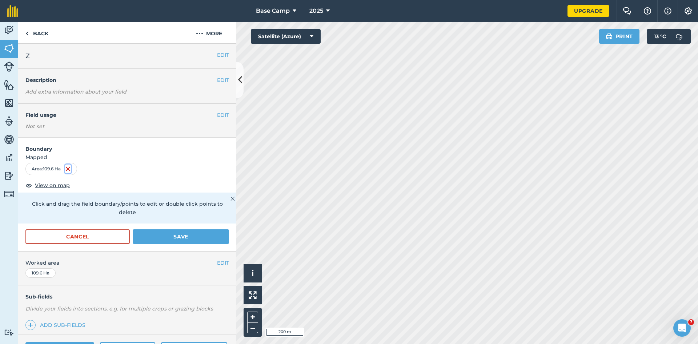
click at [71, 171] on img at bounding box center [68, 168] width 6 height 9
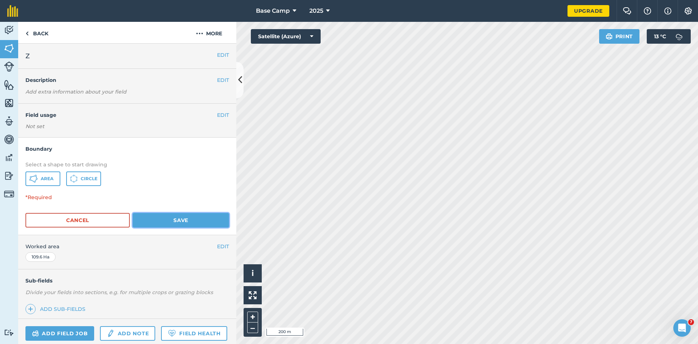
click at [170, 219] on button "Save" at bounding box center [181, 220] width 96 height 15
click at [221, 55] on button "EDIT" at bounding box center [223, 55] width 12 height 8
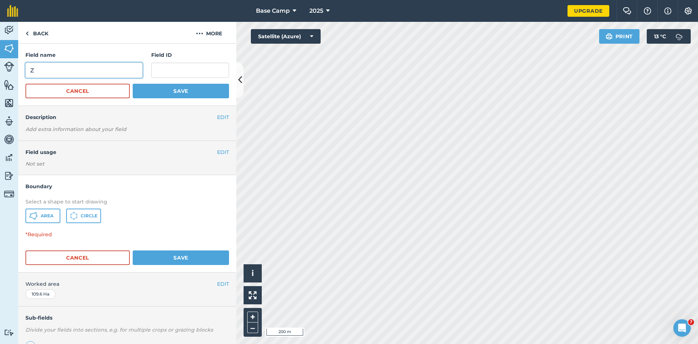
click at [60, 68] on input "Z" at bounding box center [83, 70] width 117 height 15
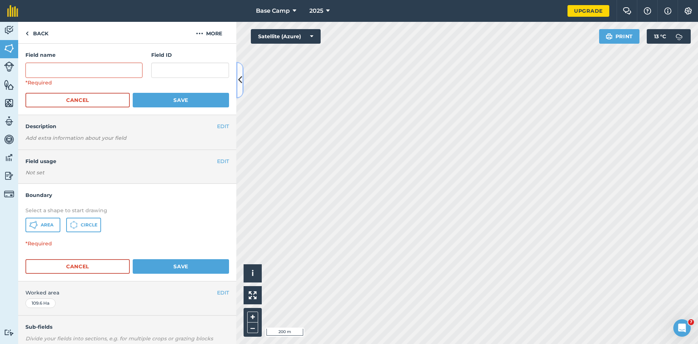
click at [239, 87] on button at bounding box center [239, 80] width 7 height 36
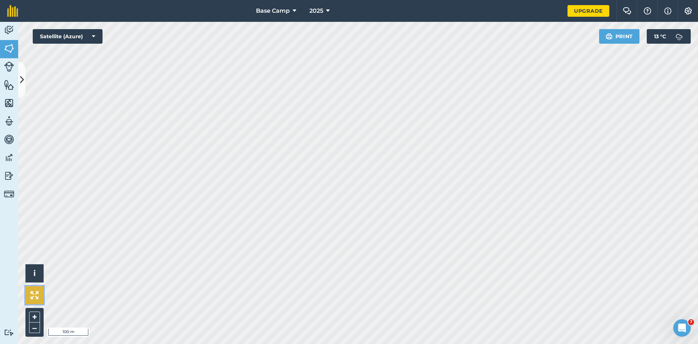
click at [36, 295] on img at bounding box center [35, 295] width 8 height 8
click at [9, 32] on img at bounding box center [9, 30] width 10 height 11
click at [9, 48] on img at bounding box center [9, 48] width 10 height 11
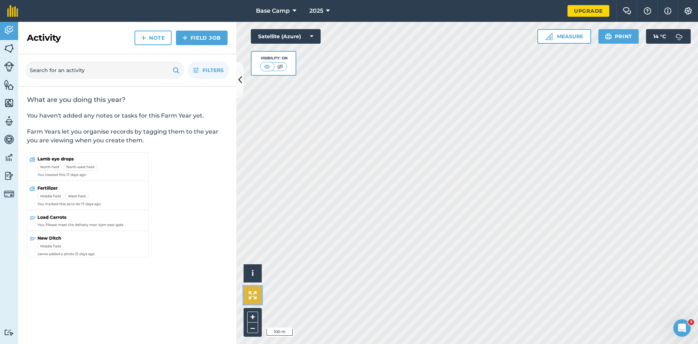
click at [254, 299] on button at bounding box center [253, 295] width 18 height 18
click at [239, 80] on icon at bounding box center [240, 79] width 4 height 13
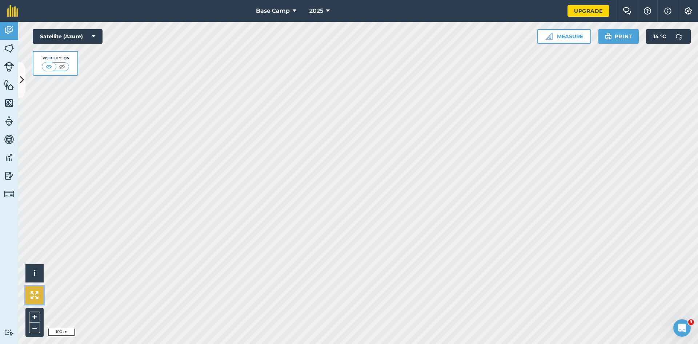
click at [29, 291] on button at bounding box center [34, 295] width 18 height 18
click at [61, 66] on img at bounding box center [61, 66] width 9 height 7
click at [50, 66] on img at bounding box center [49, 66] width 9 height 7
click at [11, 49] on img at bounding box center [9, 48] width 10 height 11
click at [21, 83] on icon at bounding box center [22, 79] width 4 height 13
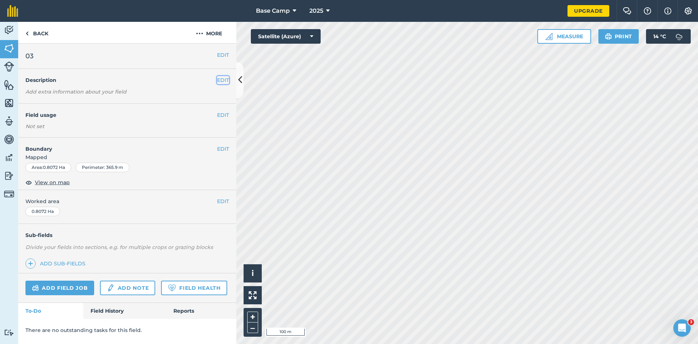
click at [222, 77] on button "EDIT" at bounding box center [223, 80] width 12 height 8
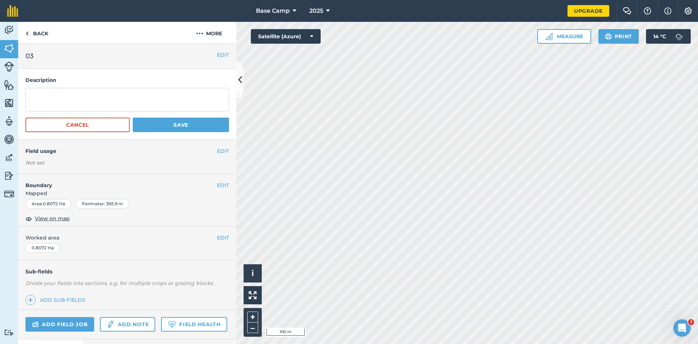
click at [222, 77] on h4 "Description" at bounding box center [127, 80] width 204 height 8
click at [93, 128] on button "Cancel" at bounding box center [77, 124] width 104 height 15
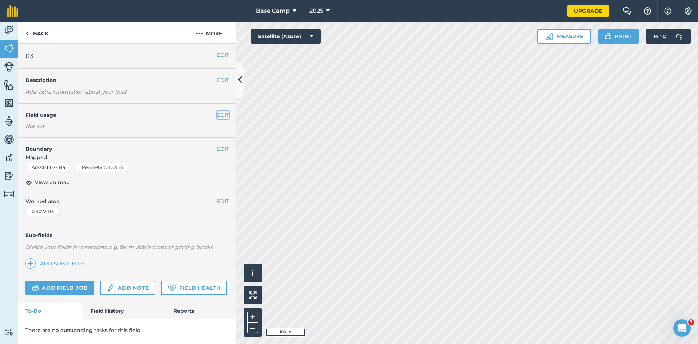
click at [226, 113] on button "EDIT" at bounding box center [223, 115] width 12 height 8
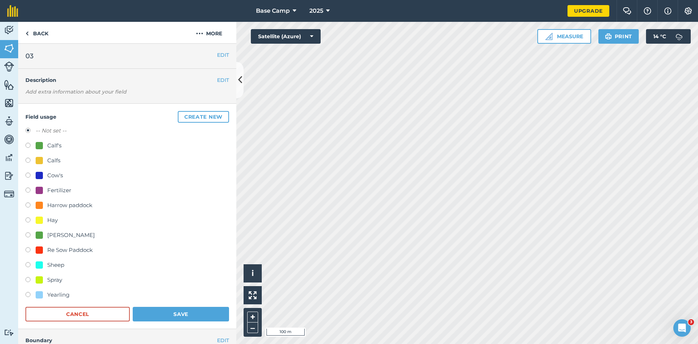
click at [28, 265] on label at bounding box center [30, 265] width 10 height 7
radio input "true"
radio input "false"
click at [156, 312] on button "Save" at bounding box center [181, 314] width 96 height 15
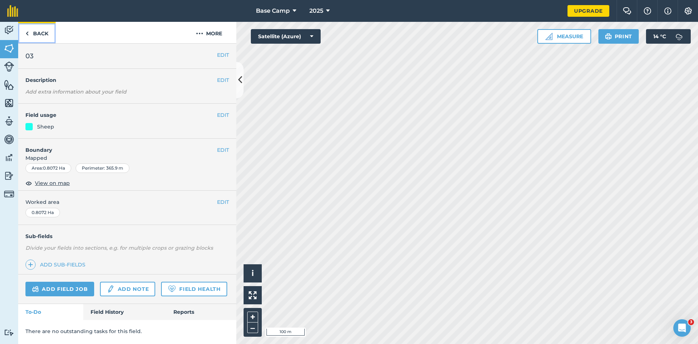
click at [27, 29] on img at bounding box center [26, 33] width 3 height 9
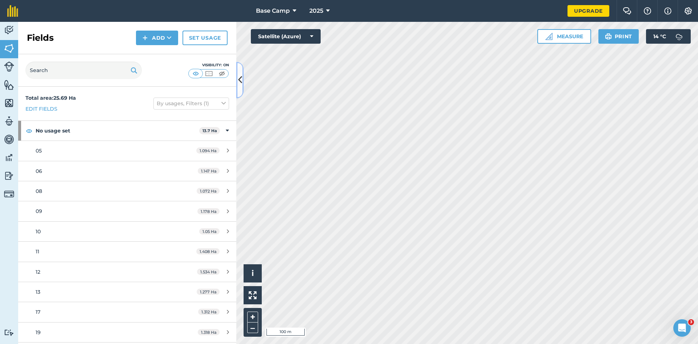
click at [242, 78] on icon at bounding box center [240, 79] width 4 height 13
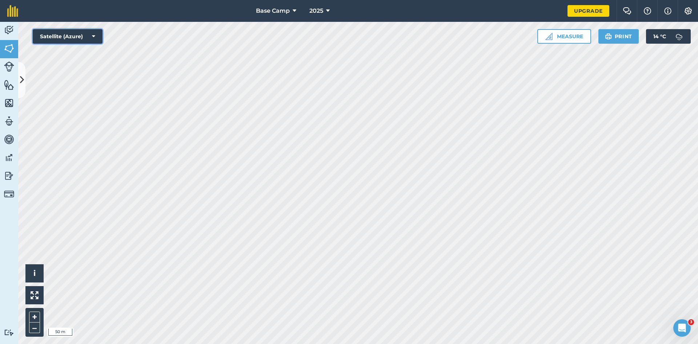
click at [92, 37] on icon at bounding box center [93, 36] width 3 height 7
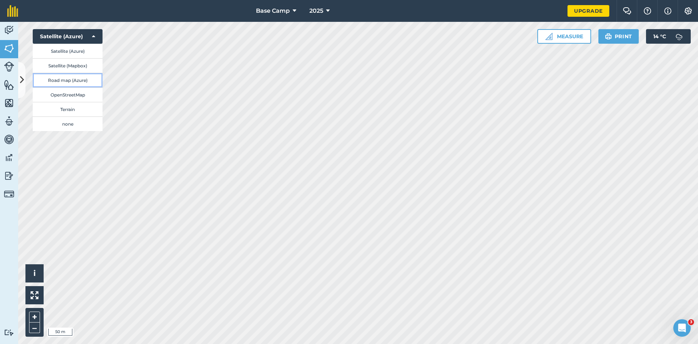
click at [77, 79] on button "Road map (Azure)" at bounding box center [68, 80] width 70 height 15
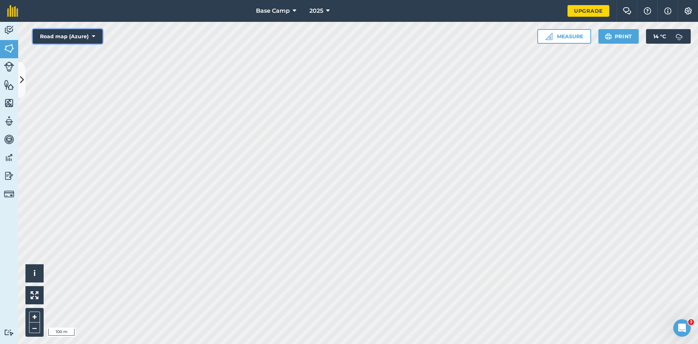
click at [96, 35] on button "Road map (Azure)" at bounding box center [68, 36] width 70 height 15
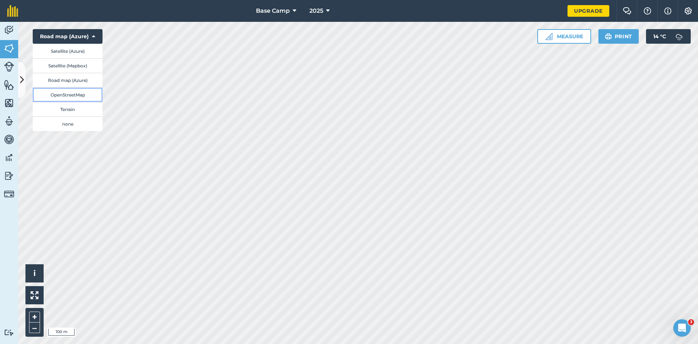
click at [79, 95] on button "OpenStreetMap" at bounding box center [68, 94] width 70 height 15
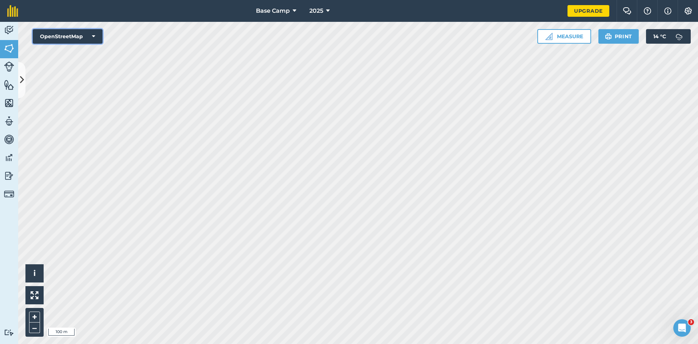
click at [92, 36] on icon at bounding box center [93, 36] width 3 height 7
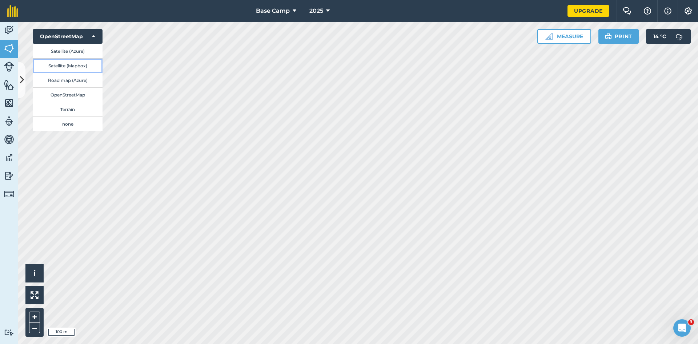
click at [63, 65] on button "Satellite (Mapbox)" at bounding box center [68, 65] width 70 height 15
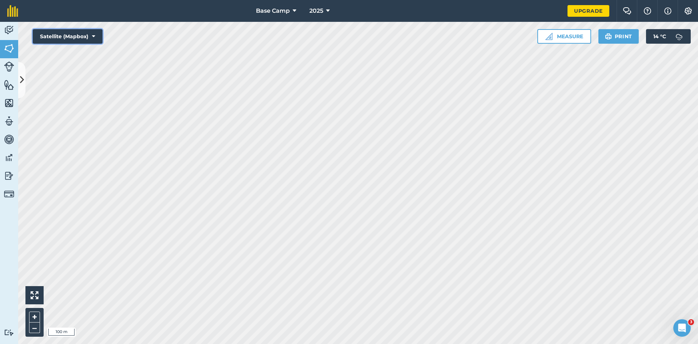
click at [93, 37] on icon at bounding box center [93, 36] width 3 height 7
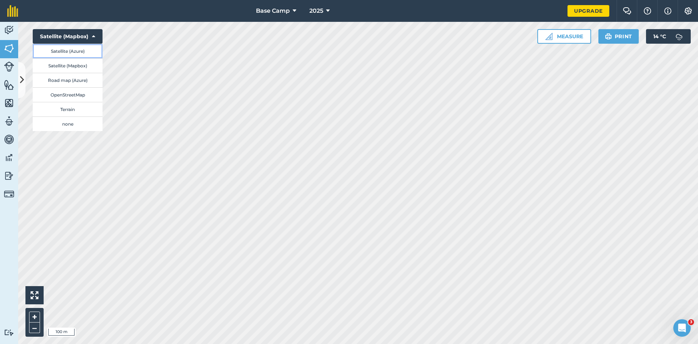
click at [79, 50] on button "Satellite (Azure)" at bounding box center [68, 51] width 70 height 15
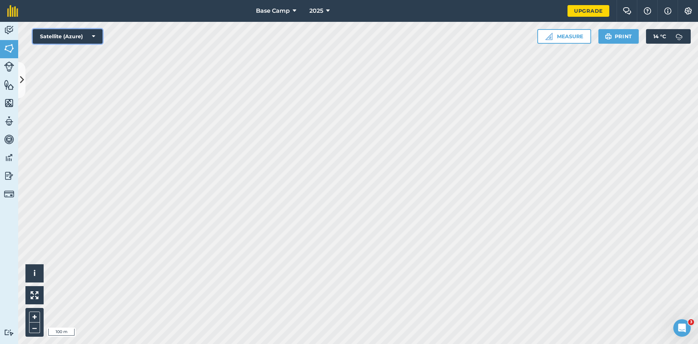
click at [89, 36] on button "Satellite (Azure)" at bounding box center [68, 36] width 70 height 15
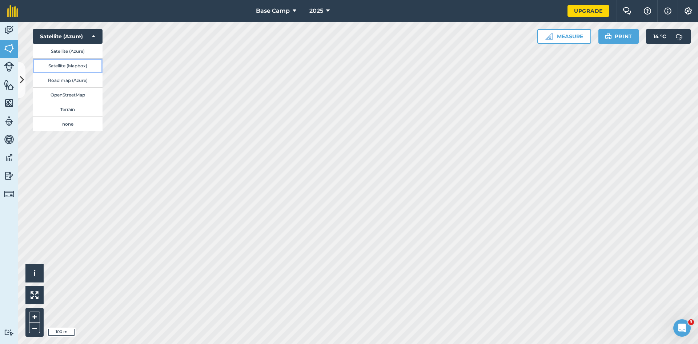
click at [76, 65] on button "Satellite (Mapbox)" at bounding box center [68, 65] width 70 height 15
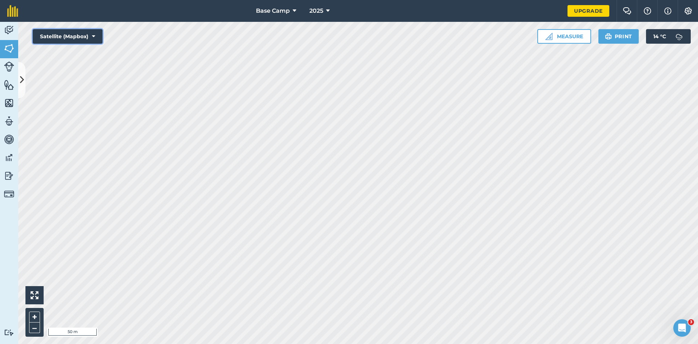
click at [90, 34] on button "Satellite (Mapbox)" at bounding box center [68, 36] width 70 height 15
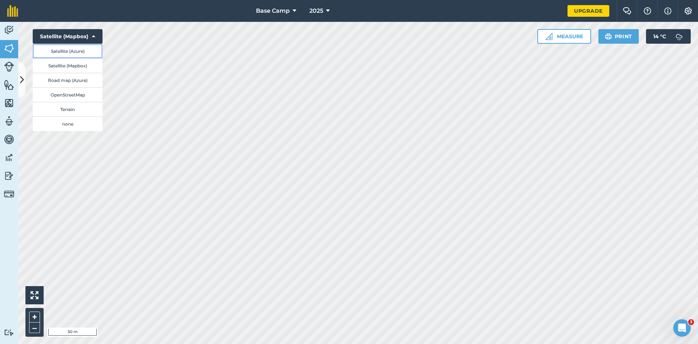
click at [79, 50] on button "Satellite (Azure)" at bounding box center [68, 51] width 70 height 15
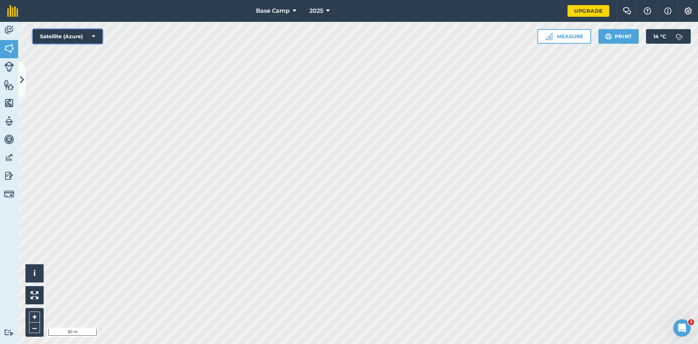
click at [93, 37] on icon at bounding box center [93, 36] width 3 height 7
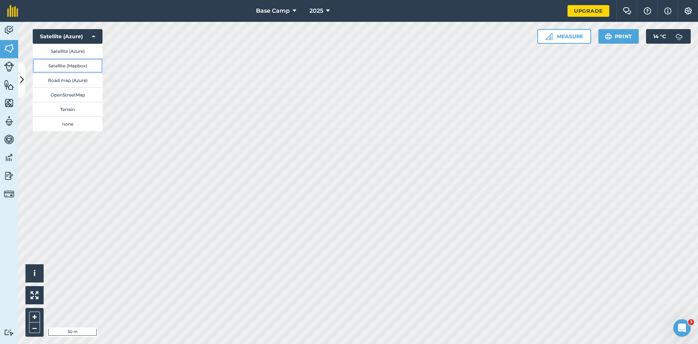
click at [70, 67] on button "Satellite (Mapbox)" at bounding box center [68, 65] width 70 height 15
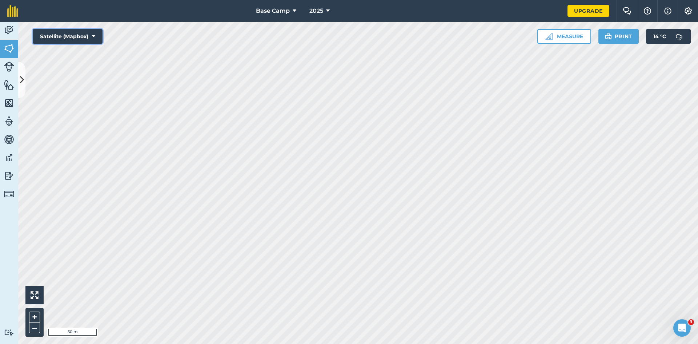
click at [84, 37] on button "Satellite (Mapbox)" at bounding box center [68, 36] width 70 height 15
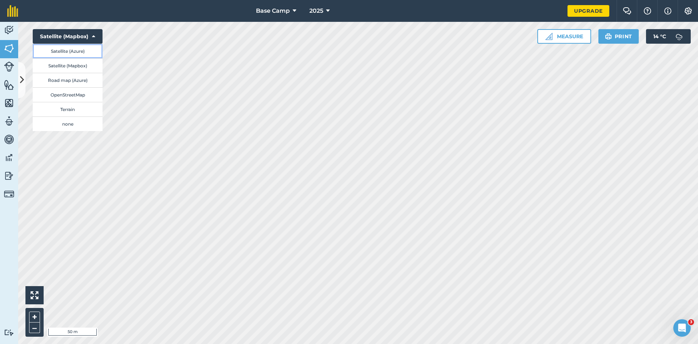
click at [81, 51] on button "Satellite (Azure)" at bounding box center [68, 51] width 70 height 15
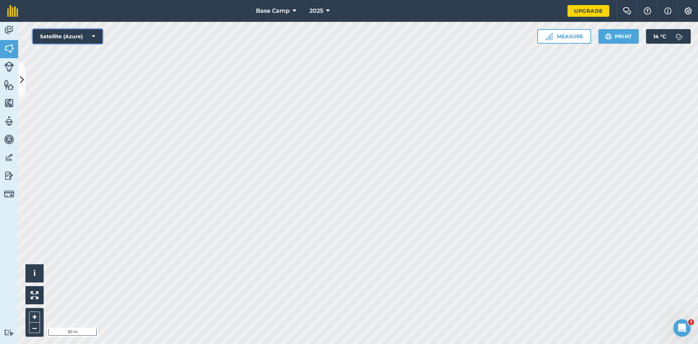
click at [86, 36] on button "Satellite (Azure)" at bounding box center [68, 36] width 70 height 15
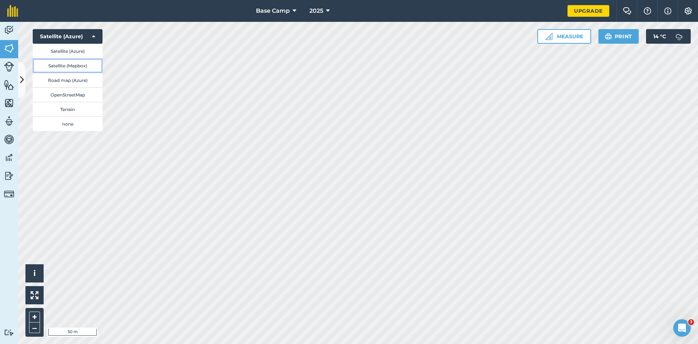
click at [77, 64] on button "Satellite (Mapbox)" at bounding box center [68, 65] width 70 height 15
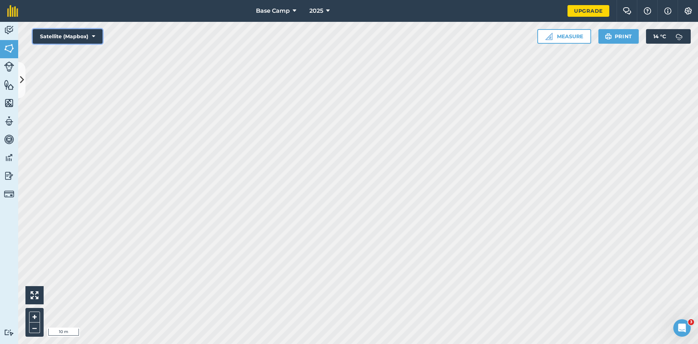
click at [68, 38] on button "Satellite (Mapbox)" at bounding box center [68, 36] width 70 height 15
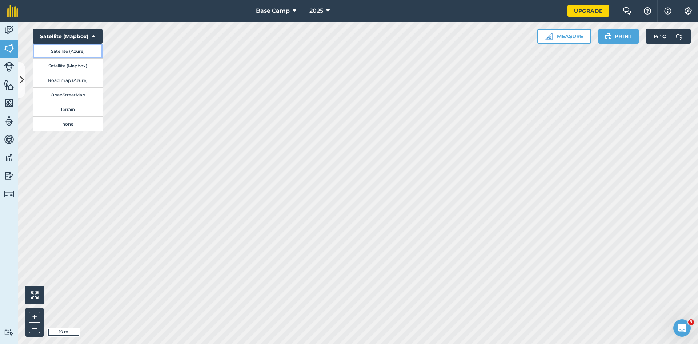
click at [63, 52] on button "Satellite (Azure)" at bounding box center [68, 51] width 70 height 15
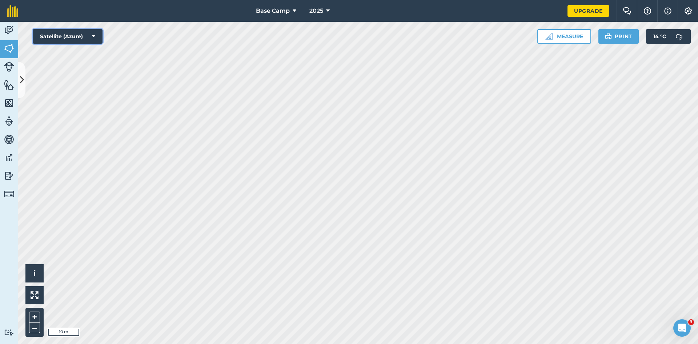
click at [97, 38] on button "Satellite (Azure)" at bounding box center [68, 36] width 70 height 15
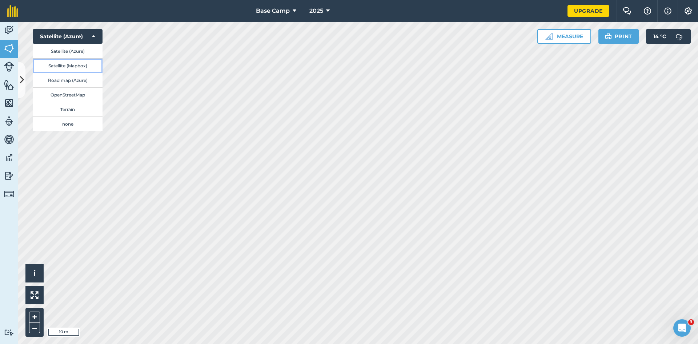
click at [85, 63] on button "Satellite (Mapbox)" at bounding box center [68, 65] width 70 height 15
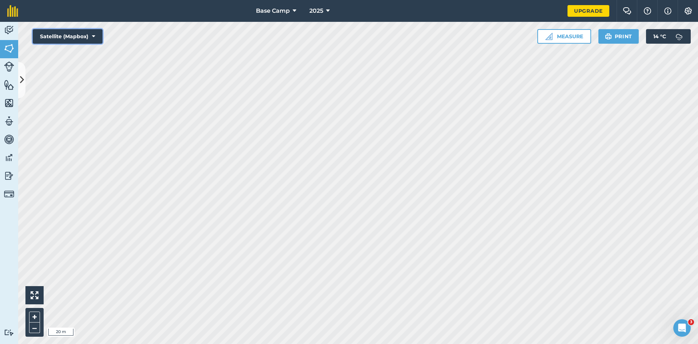
click at [85, 33] on button "Satellite (Mapbox)" at bounding box center [68, 36] width 70 height 15
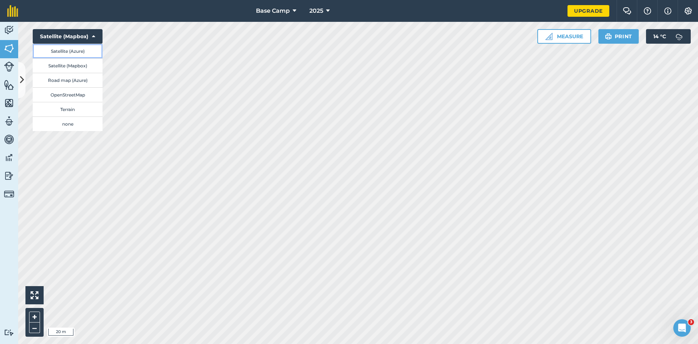
click at [79, 51] on button "Satellite (Azure)" at bounding box center [68, 51] width 70 height 15
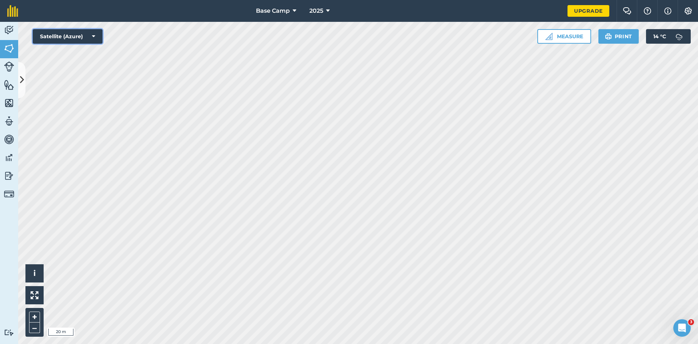
click at [94, 40] on button "Satellite (Azure)" at bounding box center [68, 36] width 70 height 15
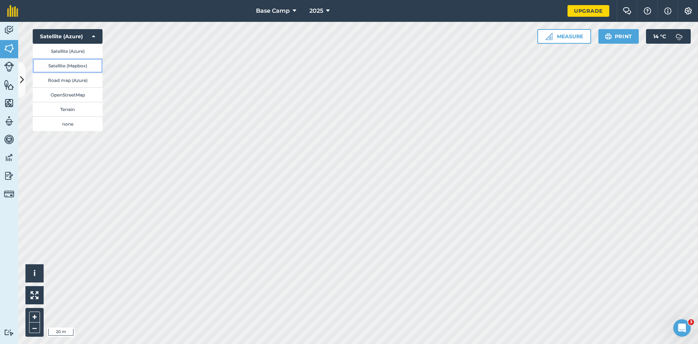
click at [80, 65] on button "Satellite (Mapbox)" at bounding box center [68, 65] width 70 height 15
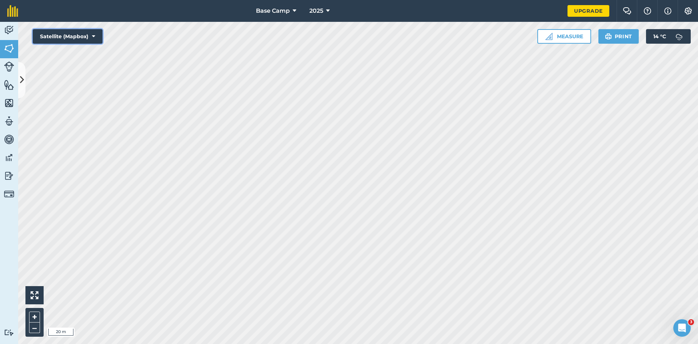
click at [95, 31] on button "Satellite (Mapbox)" at bounding box center [68, 36] width 70 height 15
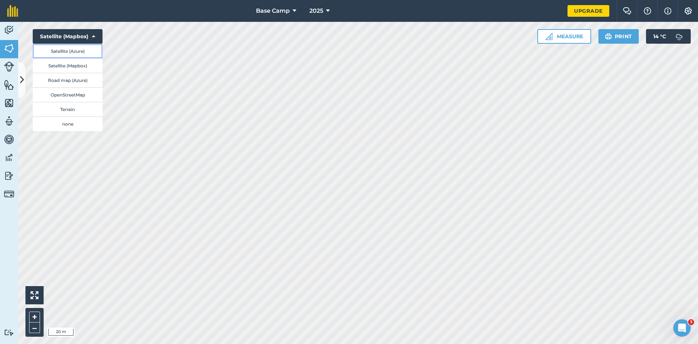
click at [85, 50] on button "Satellite (Azure)" at bounding box center [68, 51] width 70 height 15
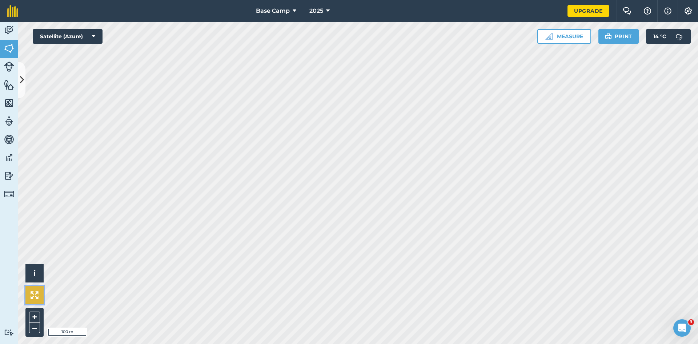
click at [34, 298] on img at bounding box center [35, 295] width 8 height 8
